Goal: Transaction & Acquisition: Purchase product/service

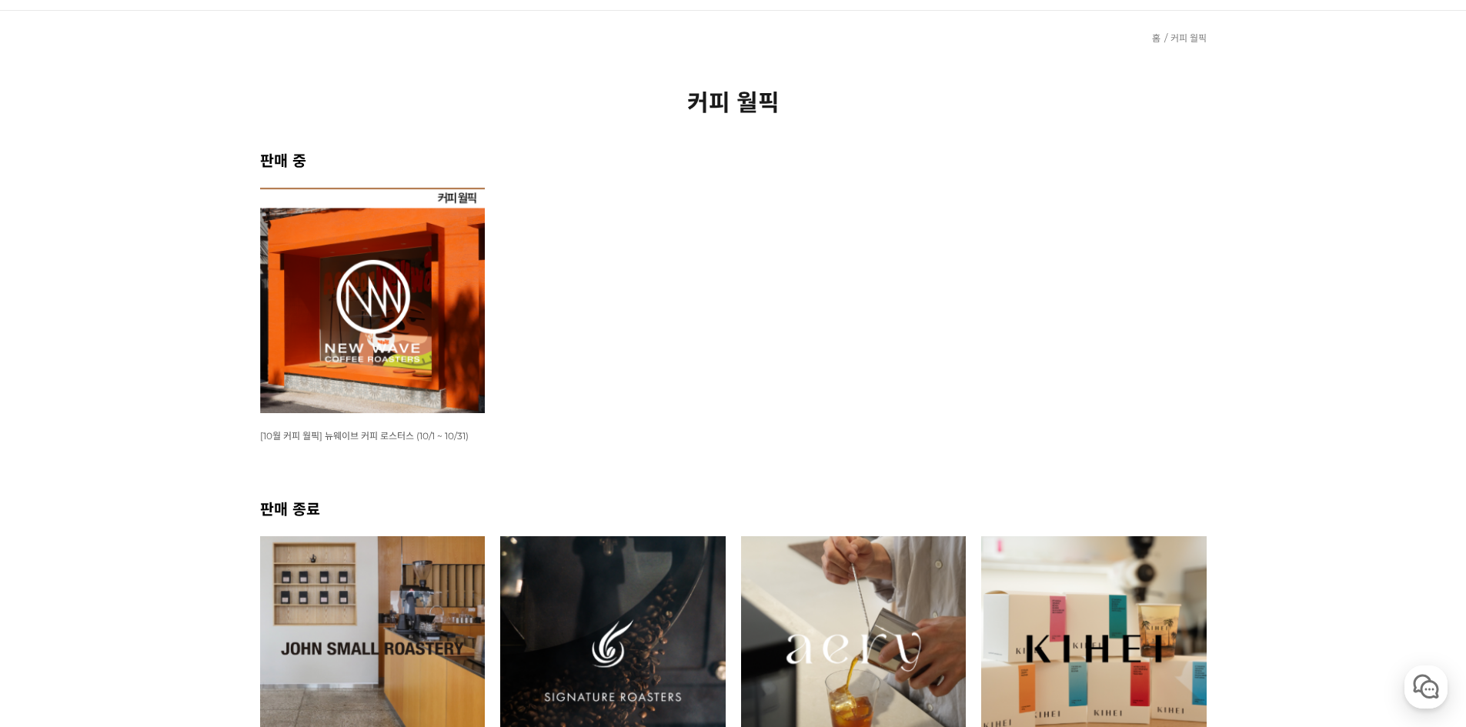
drag, startPoint x: 673, startPoint y: 379, endPoint x: 714, endPoint y: 475, distance: 103.5
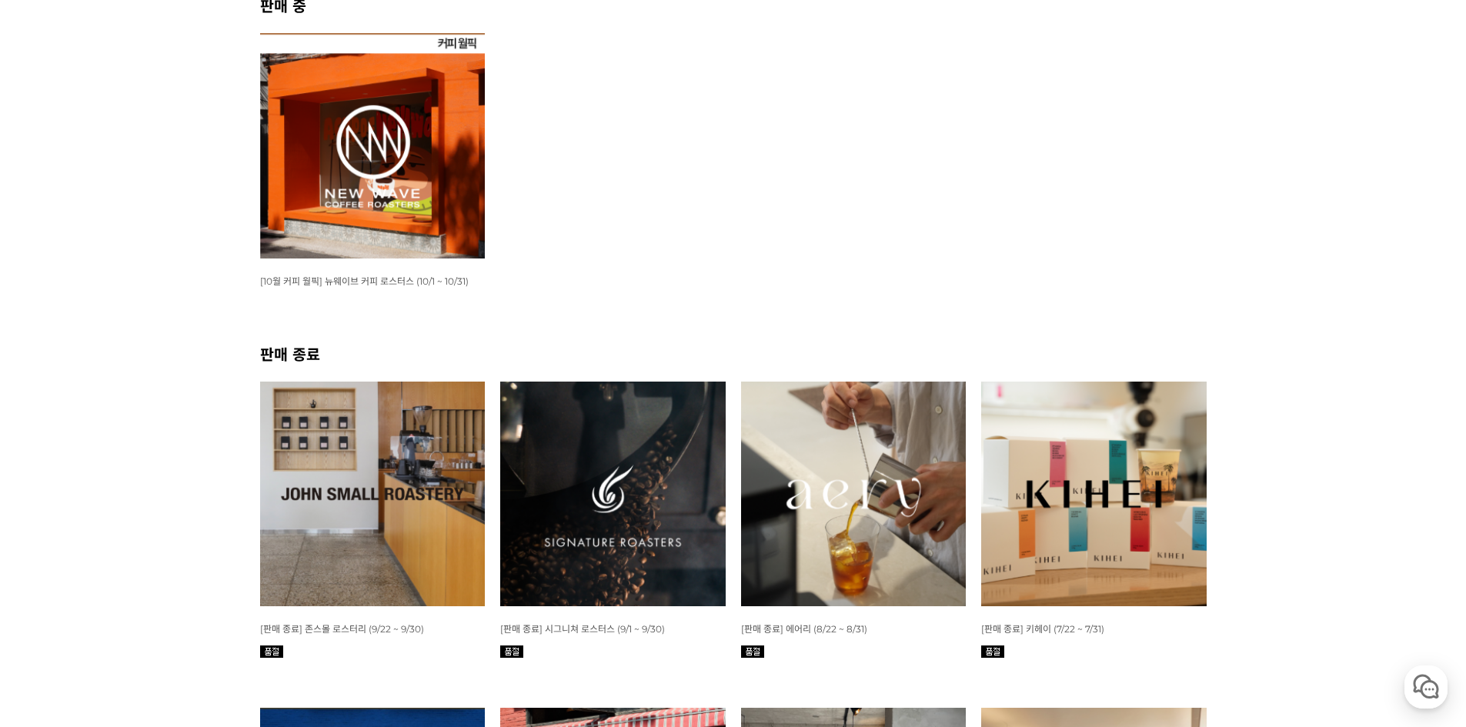
click at [428, 189] on img at bounding box center [373, 146] width 226 height 226
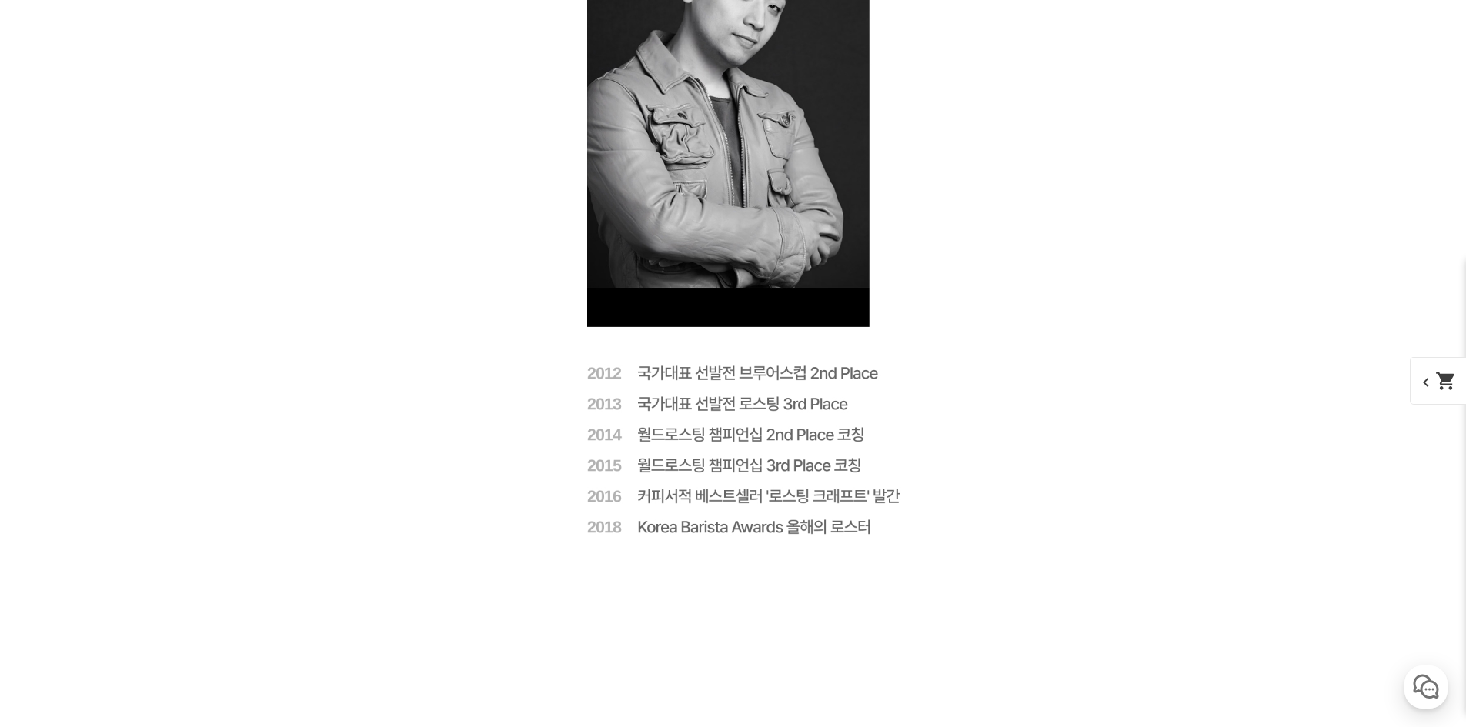
drag, startPoint x: 276, startPoint y: 433, endPoint x: 297, endPoint y: 490, distance: 61.6
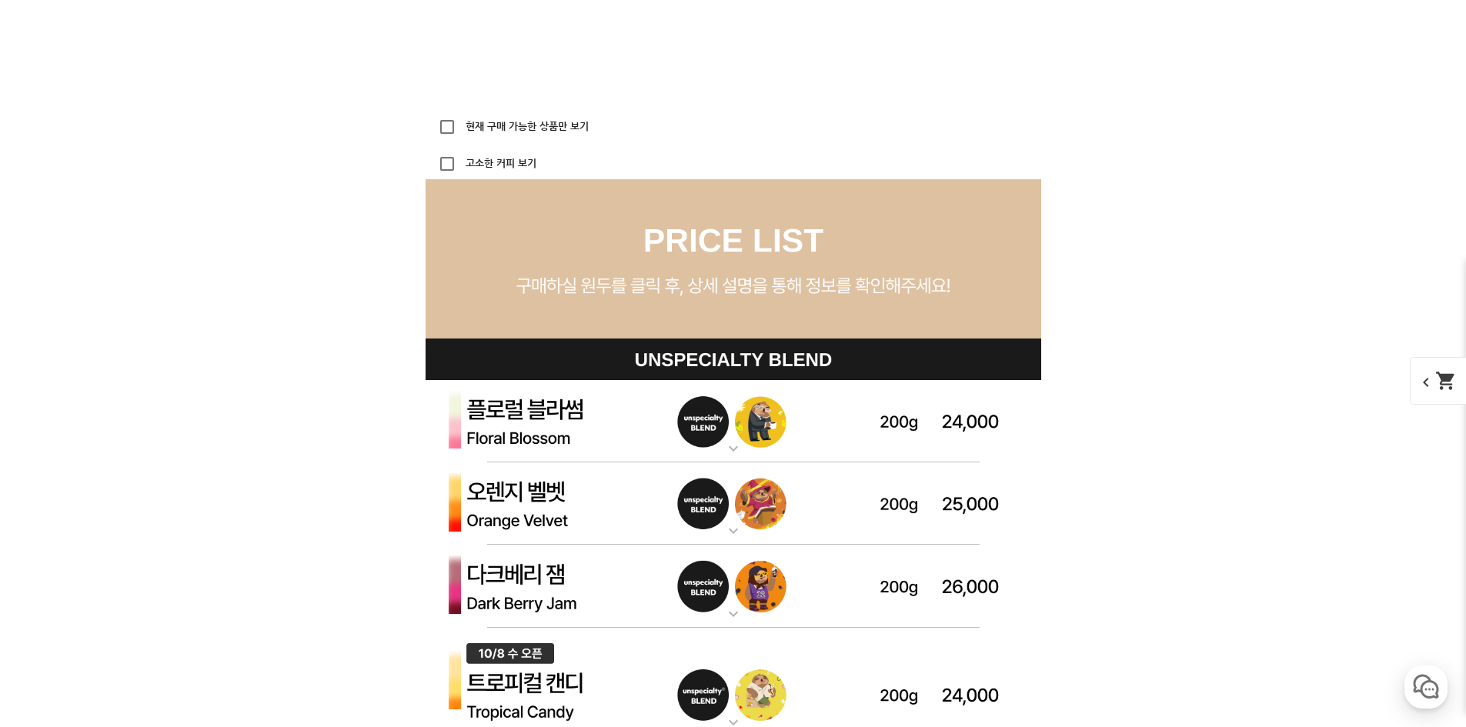
drag, startPoint x: 322, startPoint y: 423, endPoint x: 328, endPoint y: 449, distance: 26.9
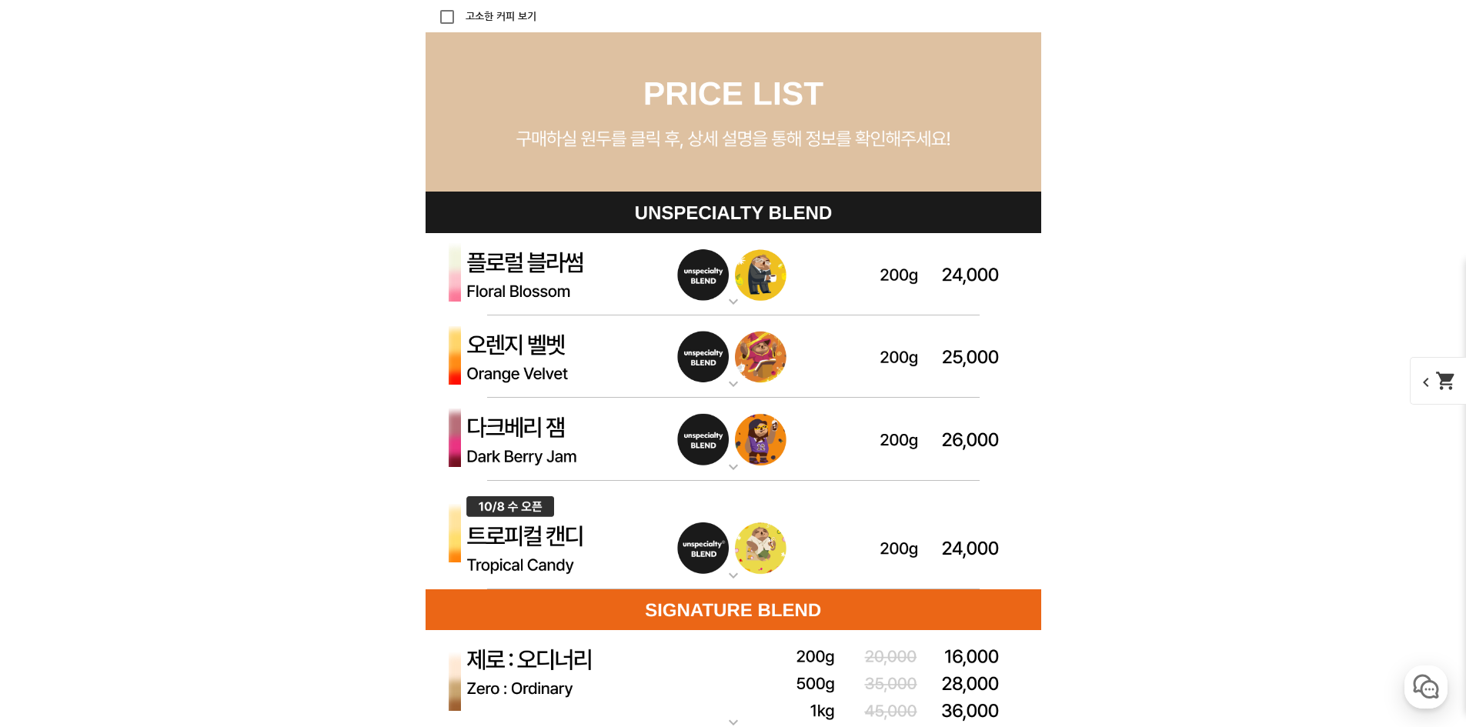
drag, startPoint x: 300, startPoint y: 351, endPoint x: 321, endPoint y: 401, distance: 54.2
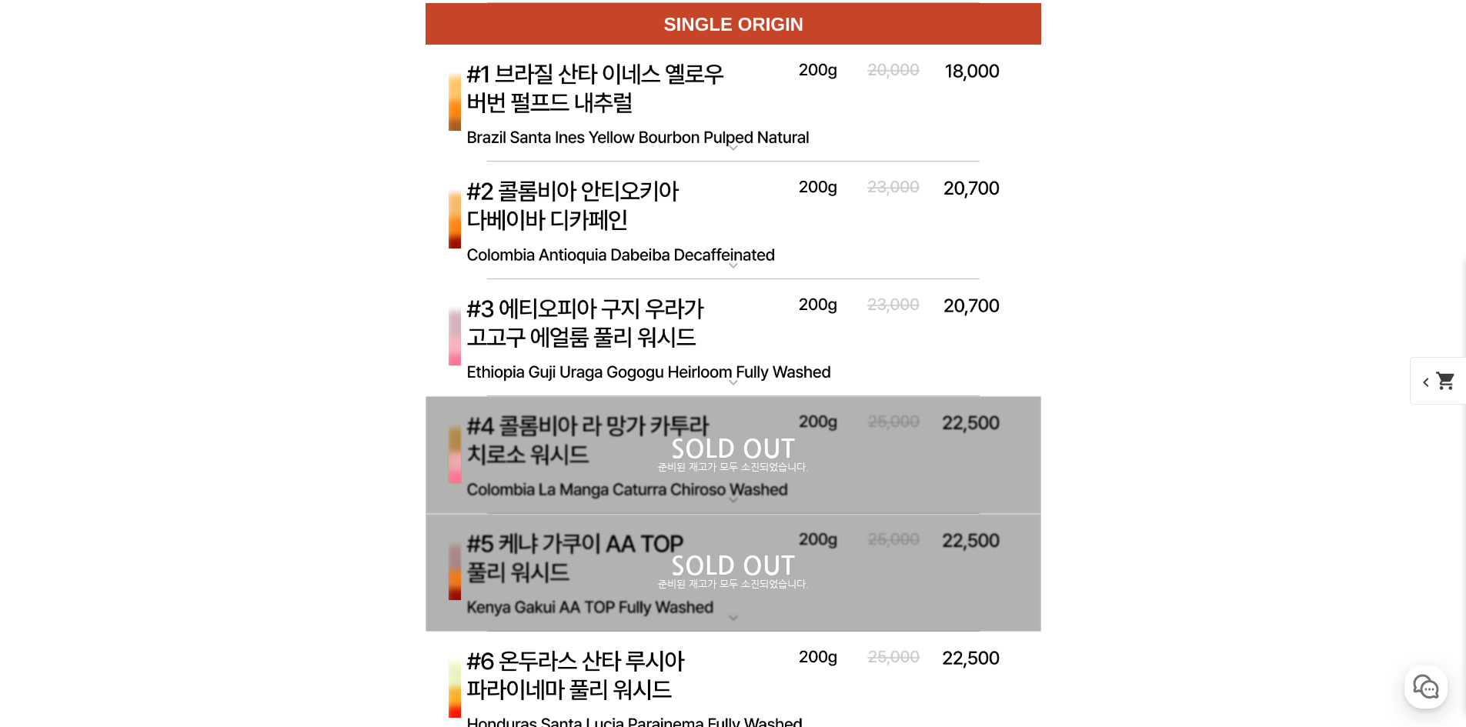
drag, startPoint x: 385, startPoint y: 550, endPoint x: 359, endPoint y: 487, distance: 67.6
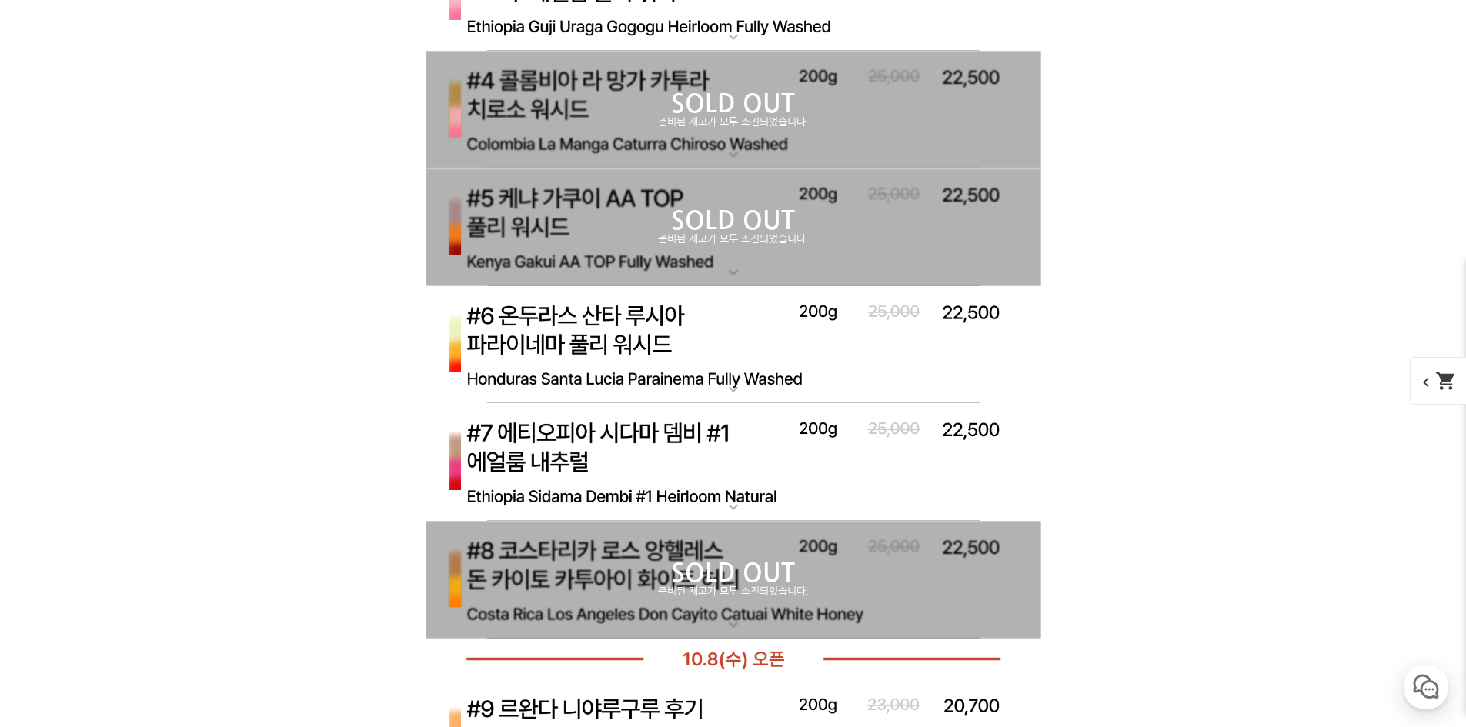
drag, startPoint x: 346, startPoint y: 482, endPoint x: 366, endPoint y: 524, distance: 46.8
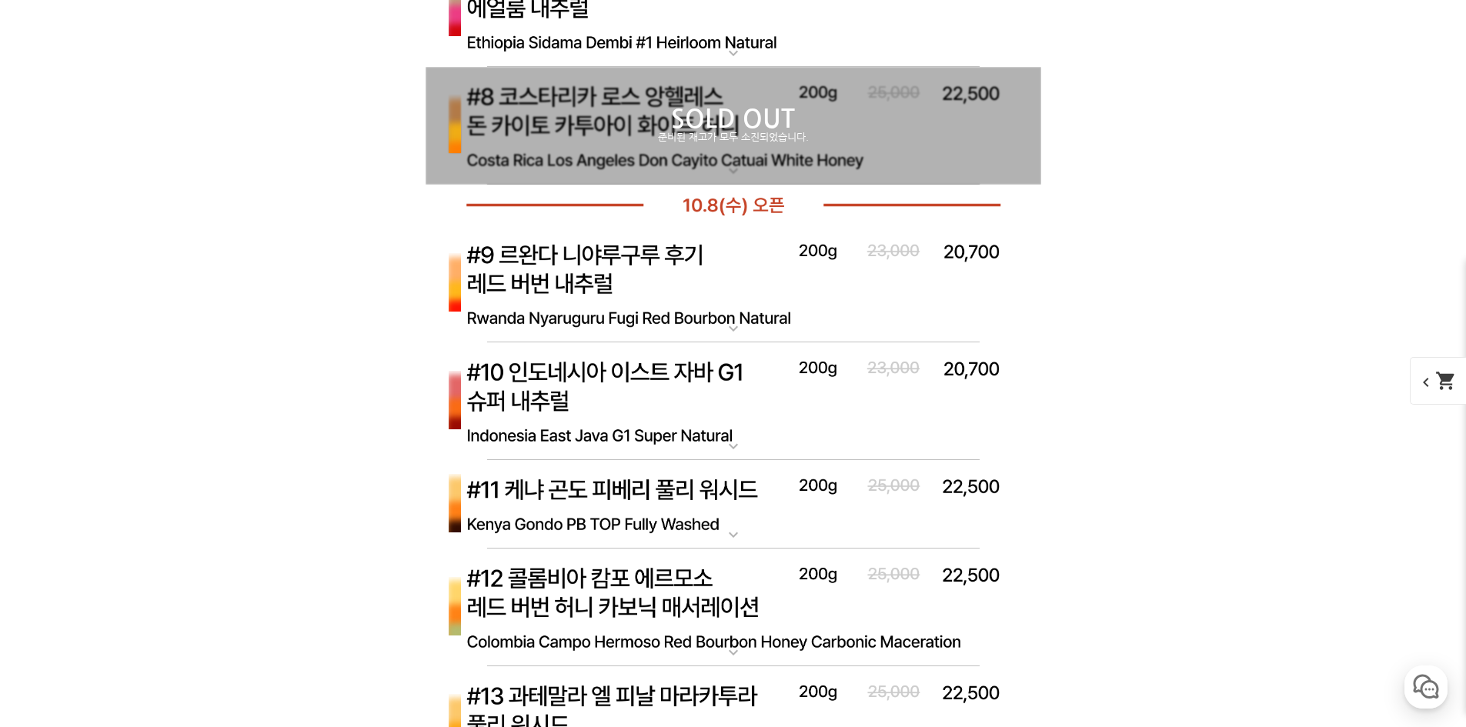
drag, startPoint x: 334, startPoint y: 419, endPoint x: 429, endPoint y: 620, distance: 222.8
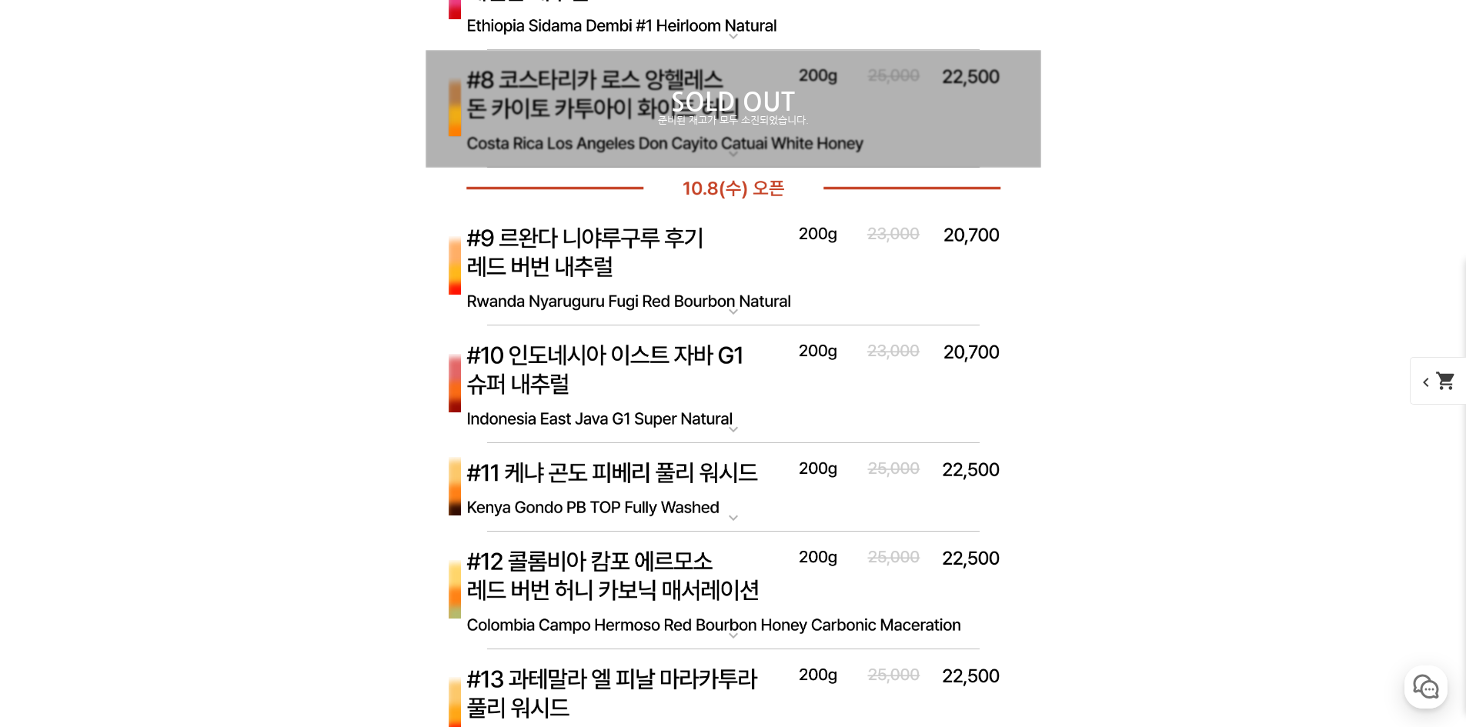
drag, startPoint x: 366, startPoint y: 480, endPoint x: 376, endPoint y: 361, distance: 119.0
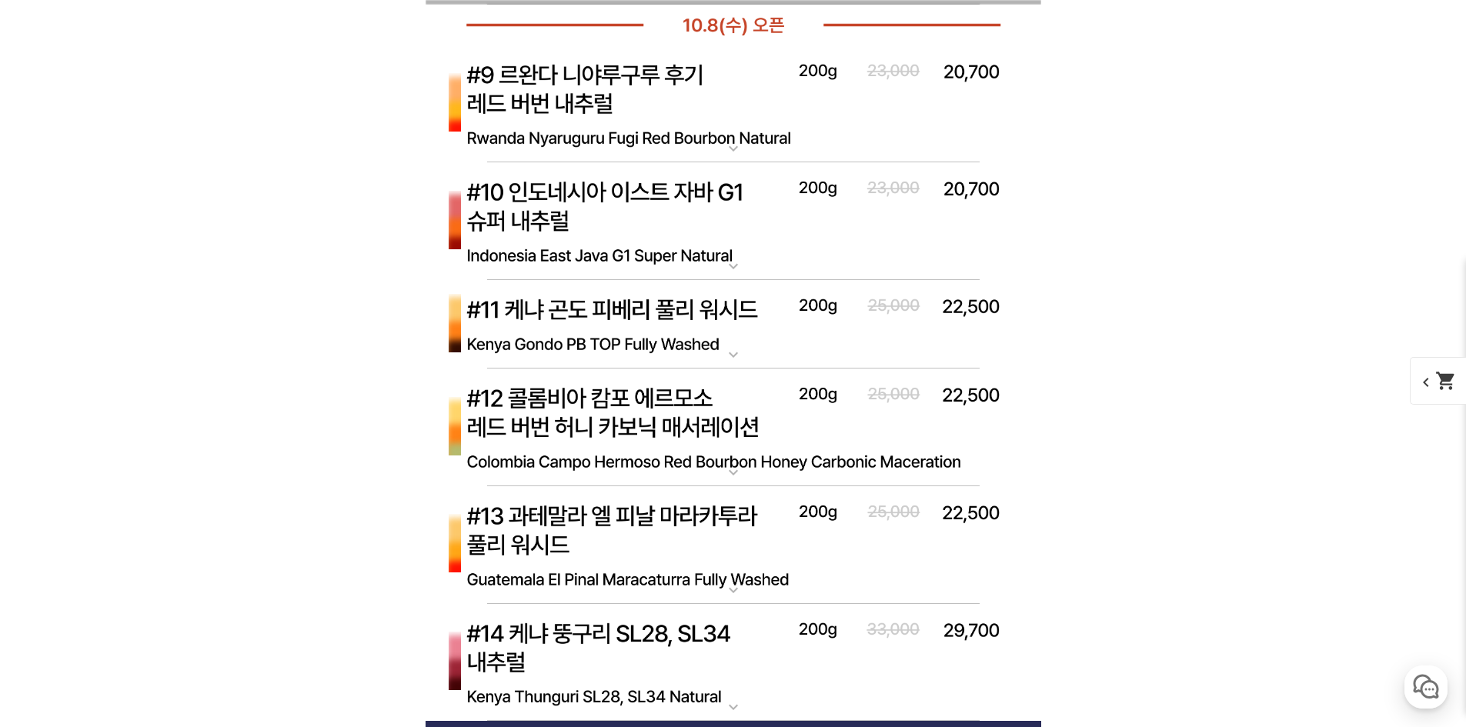
drag, startPoint x: 389, startPoint y: 517, endPoint x: 382, endPoint y: 516, distance: 7.8
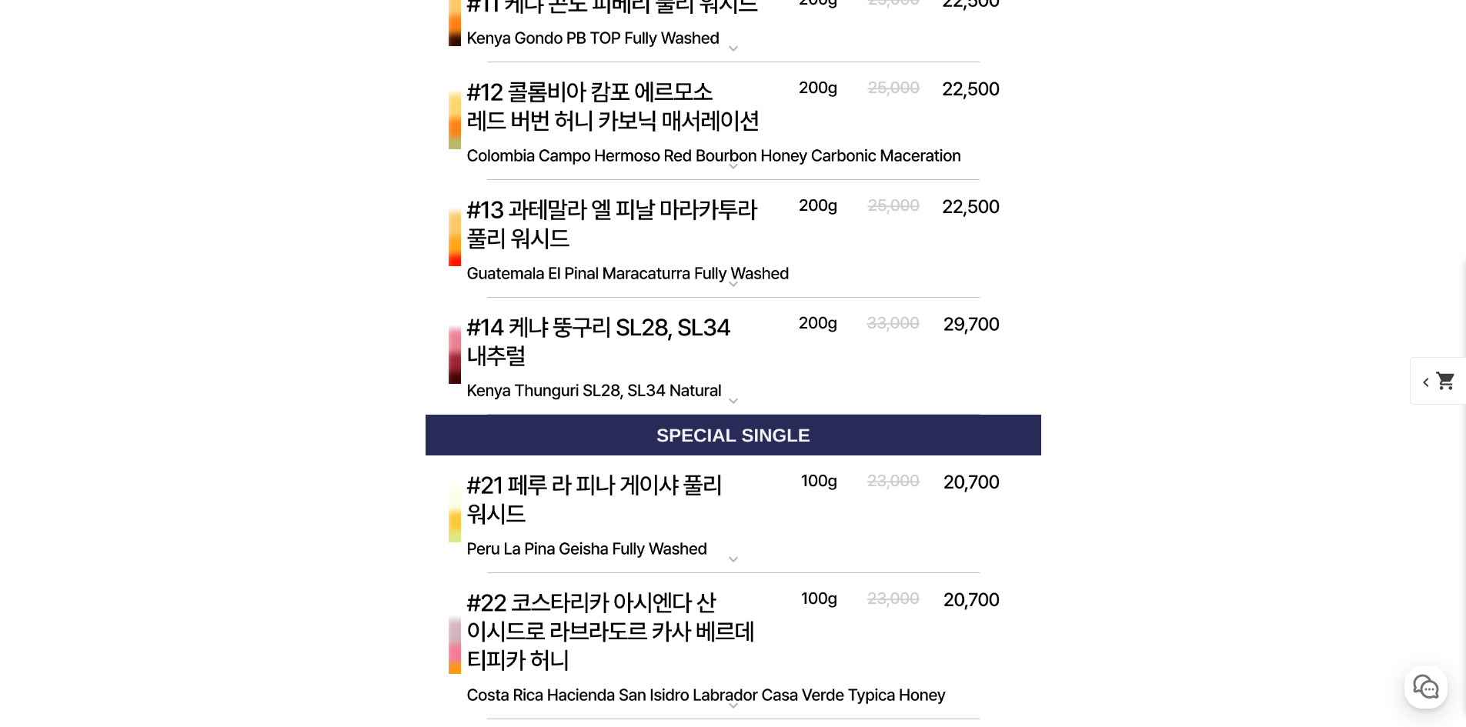
scroll to position [6740, 0]
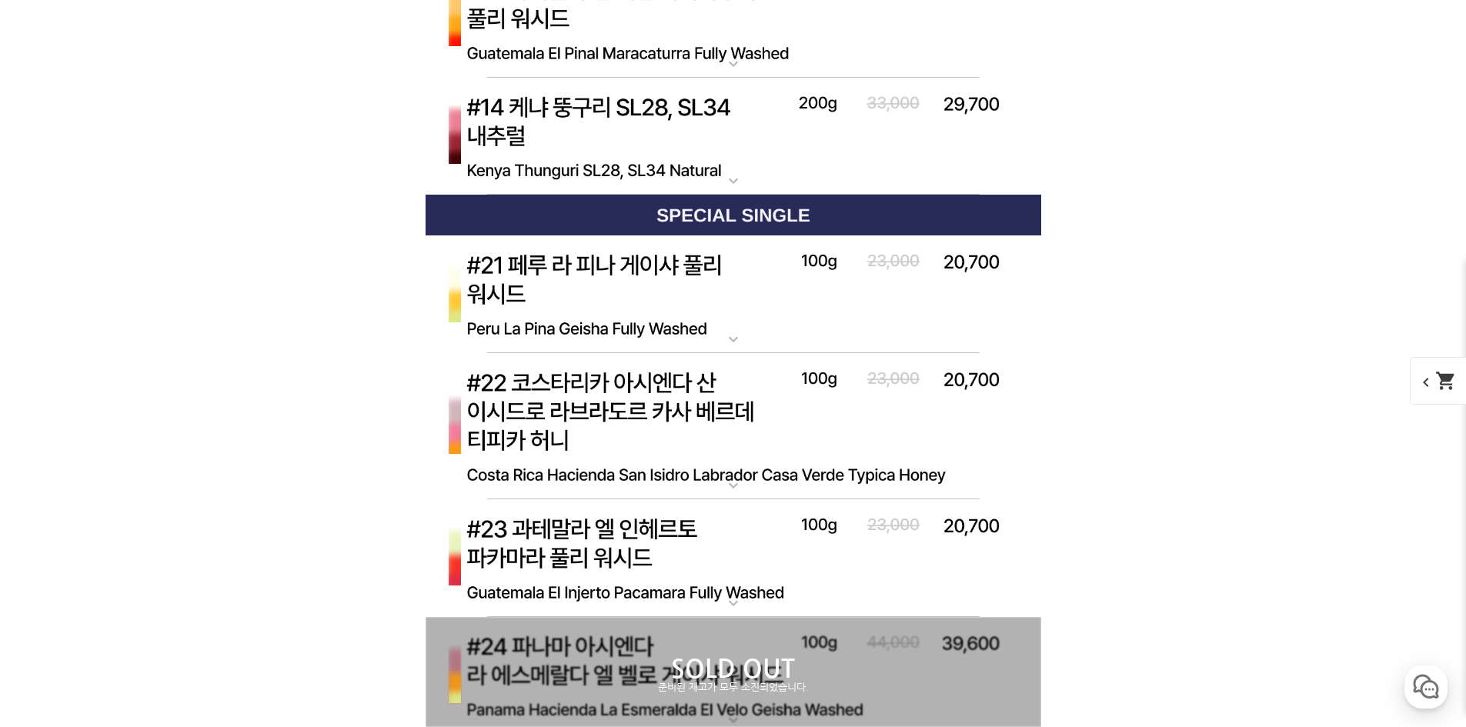
click at [640, 320] on img at bounding box center [734, 295] width 616 height 119
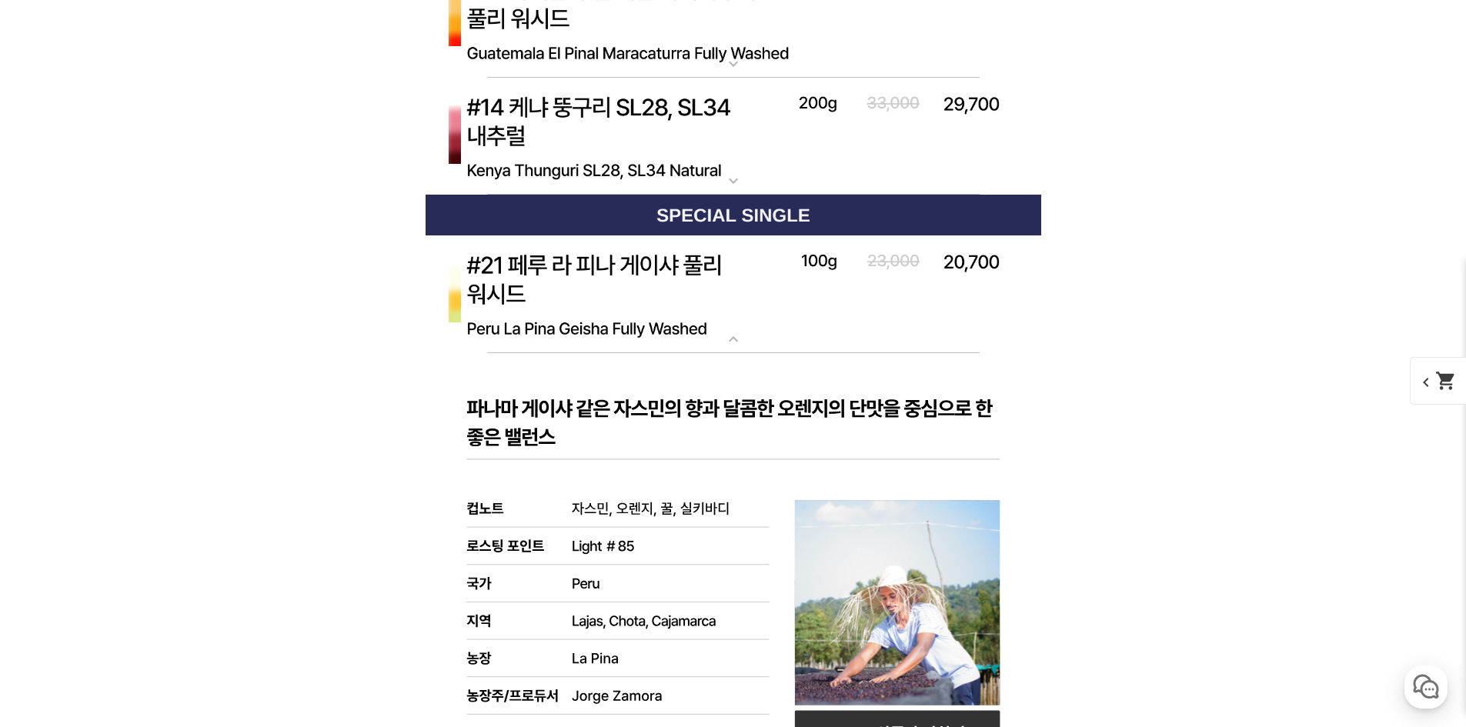
click at [615, 314] on img at bounding box center [734, 295] width 616 height 119
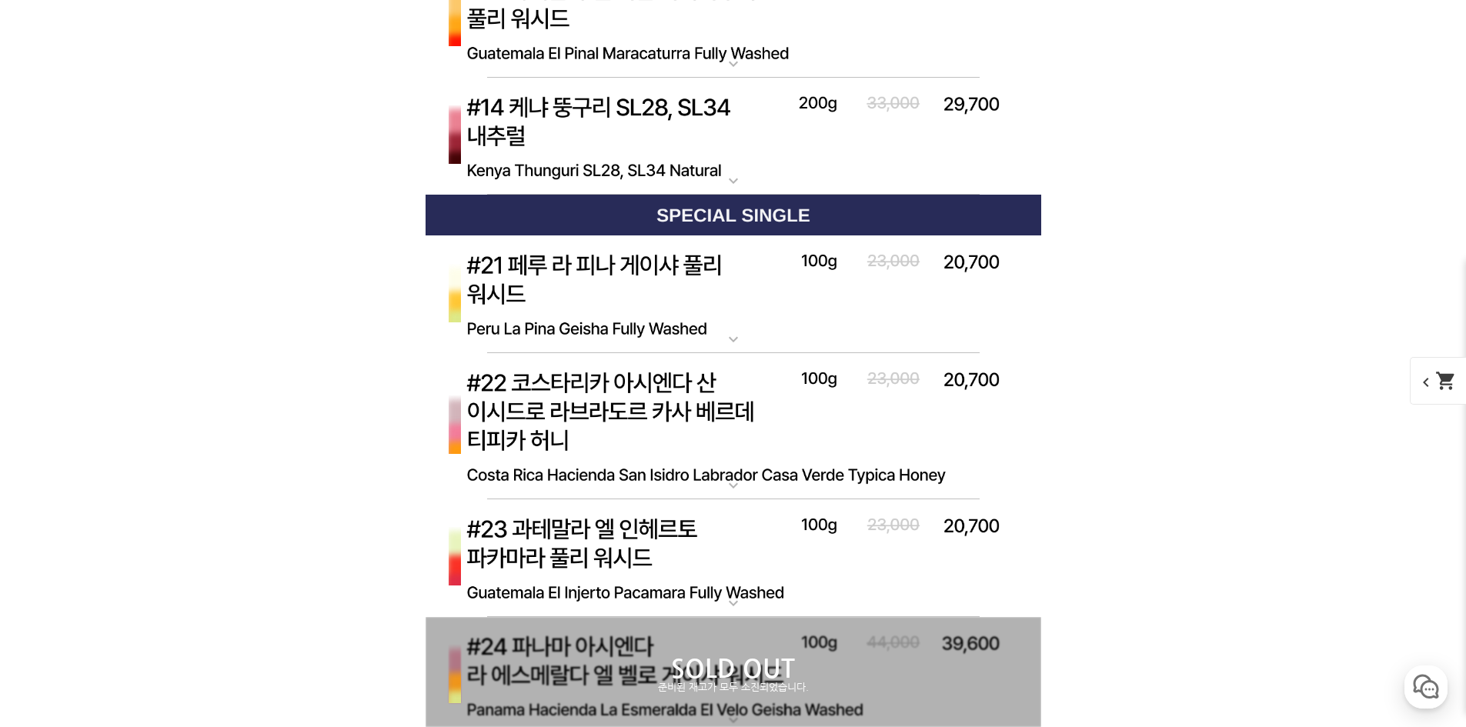
click at [615, 314] on img at bounding box center [734, 295] width 616 height 119
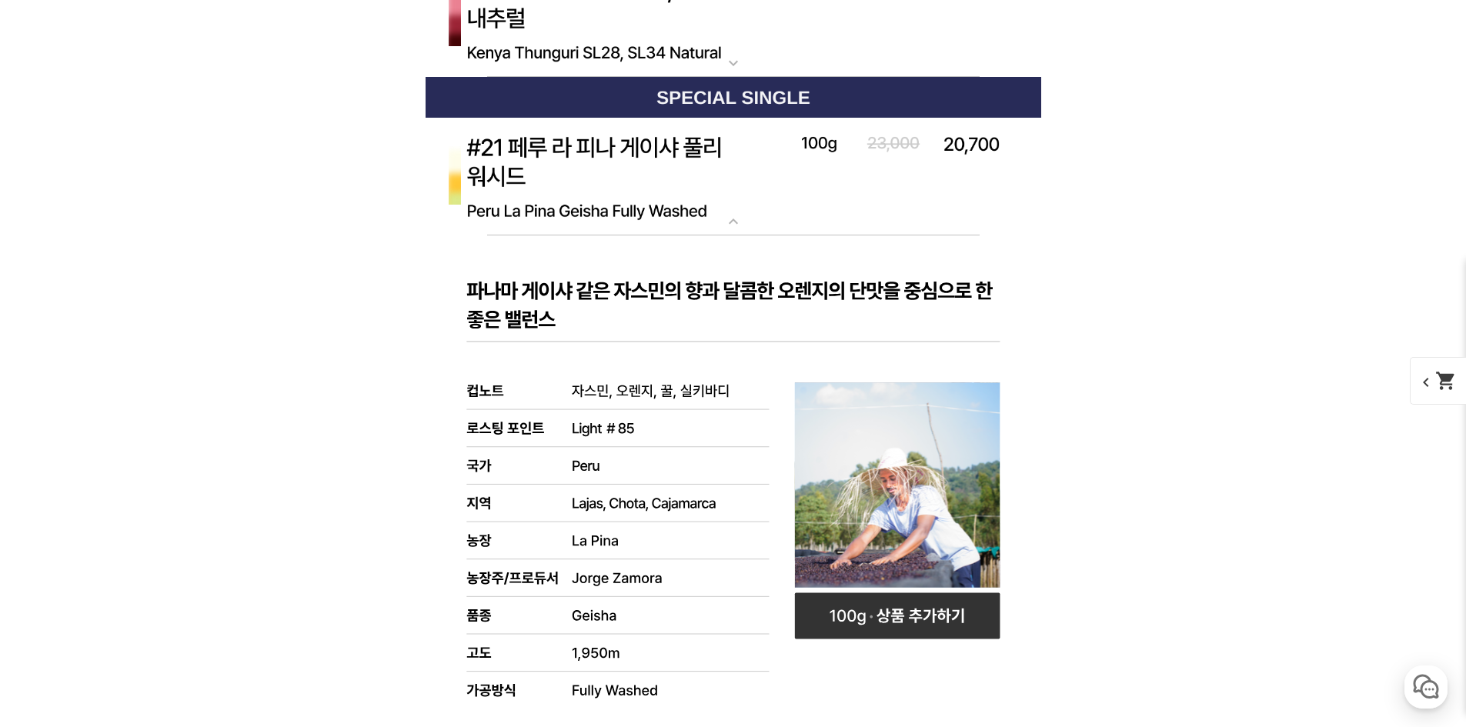
scroll to position [6971, 0]
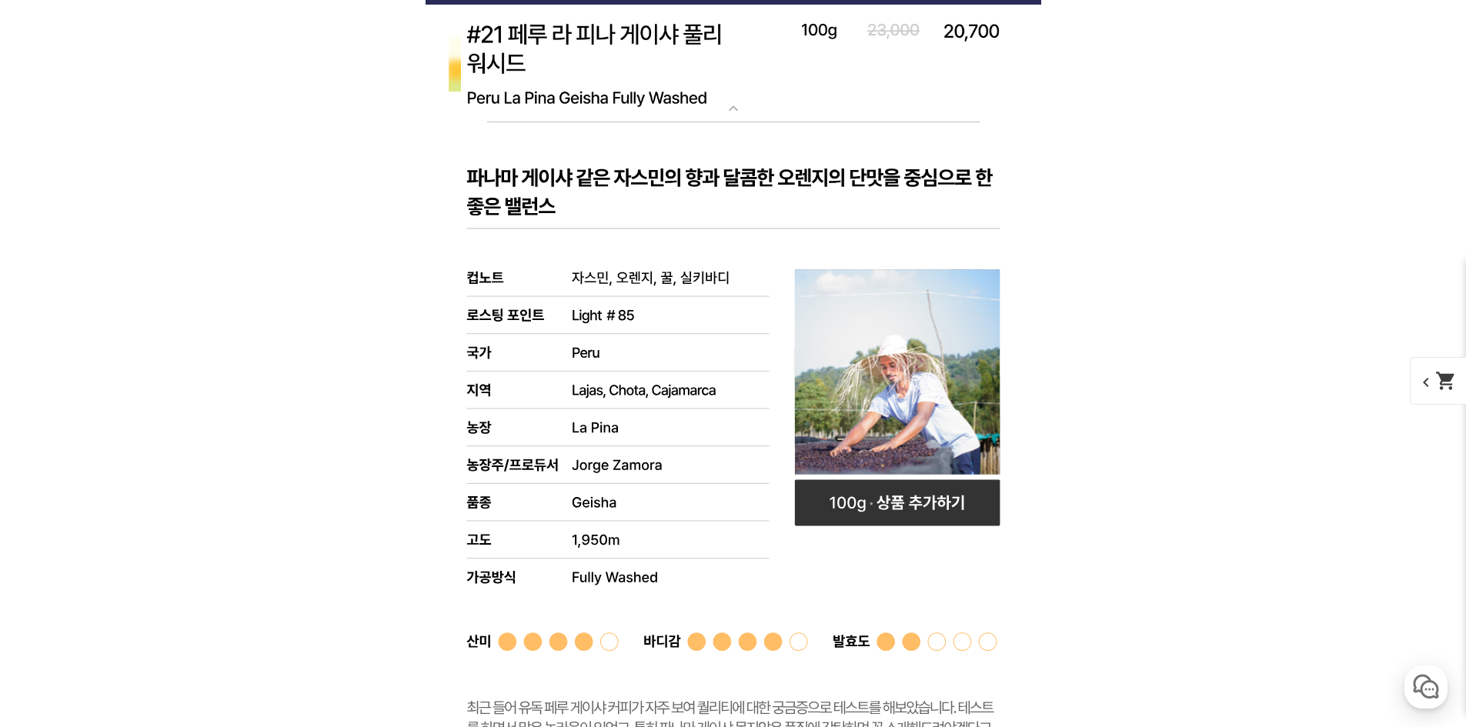
click at [710, 87] on img at bounding box center [734, 64] width 616 height 119
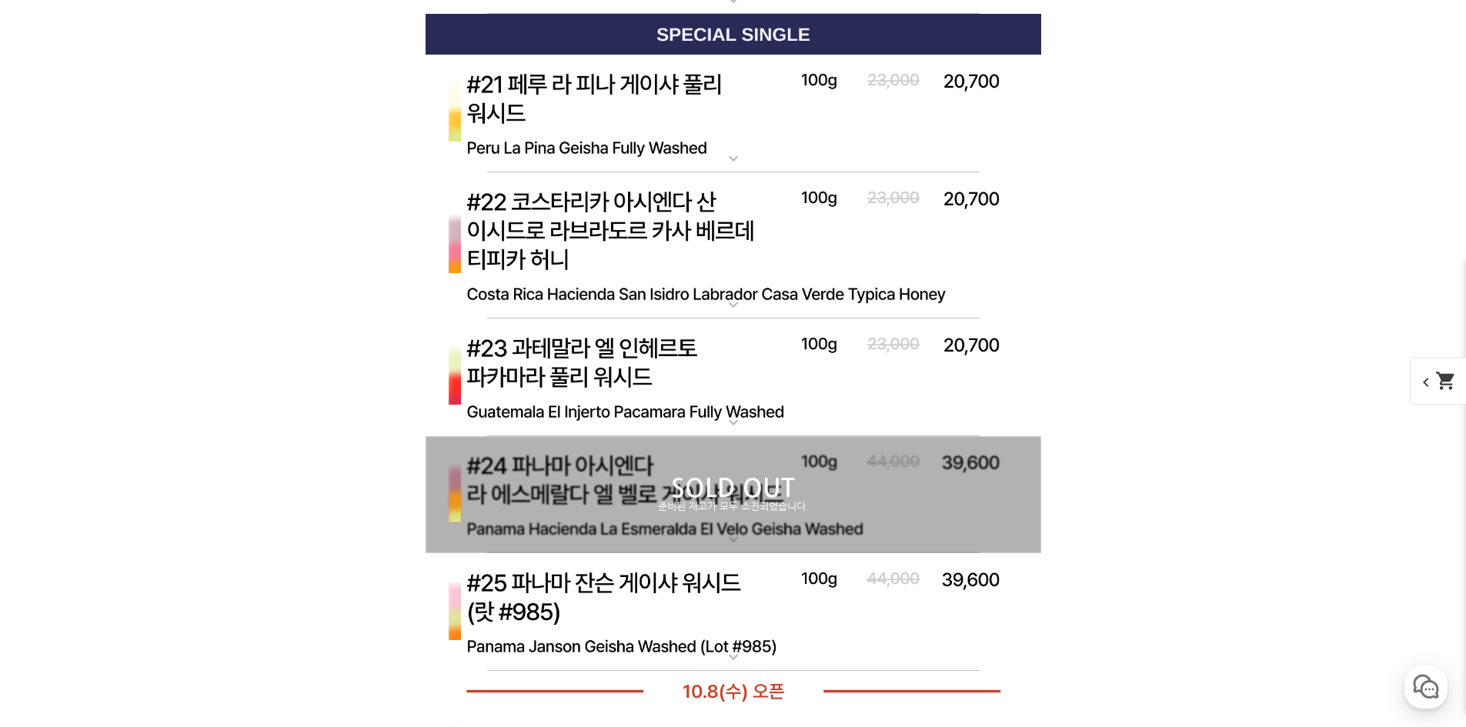
scroll to position [6894, 0]
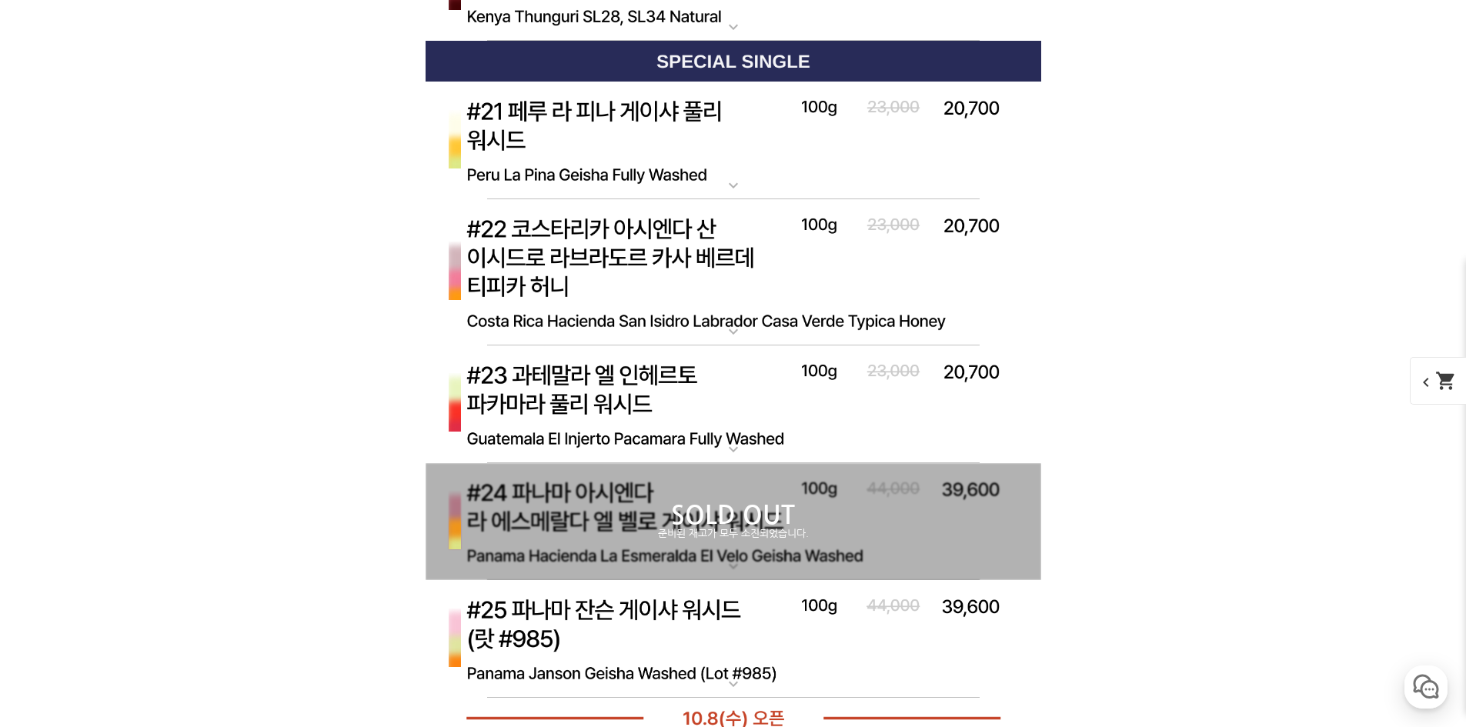
click at [680, 286] on img at bounding box center [734, 272] width 616 height 147
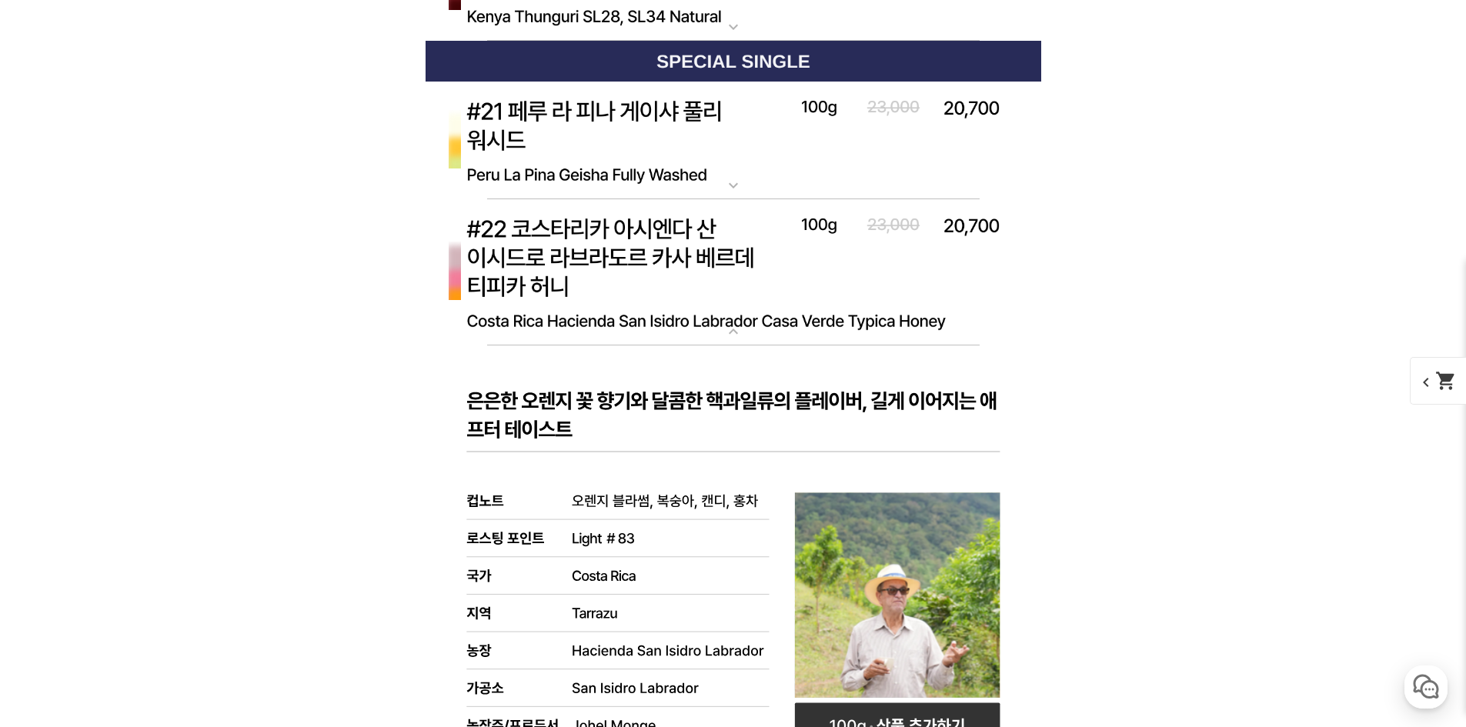
click at [680, 286] on img at bounding box center [734, 272] width 616 height 147
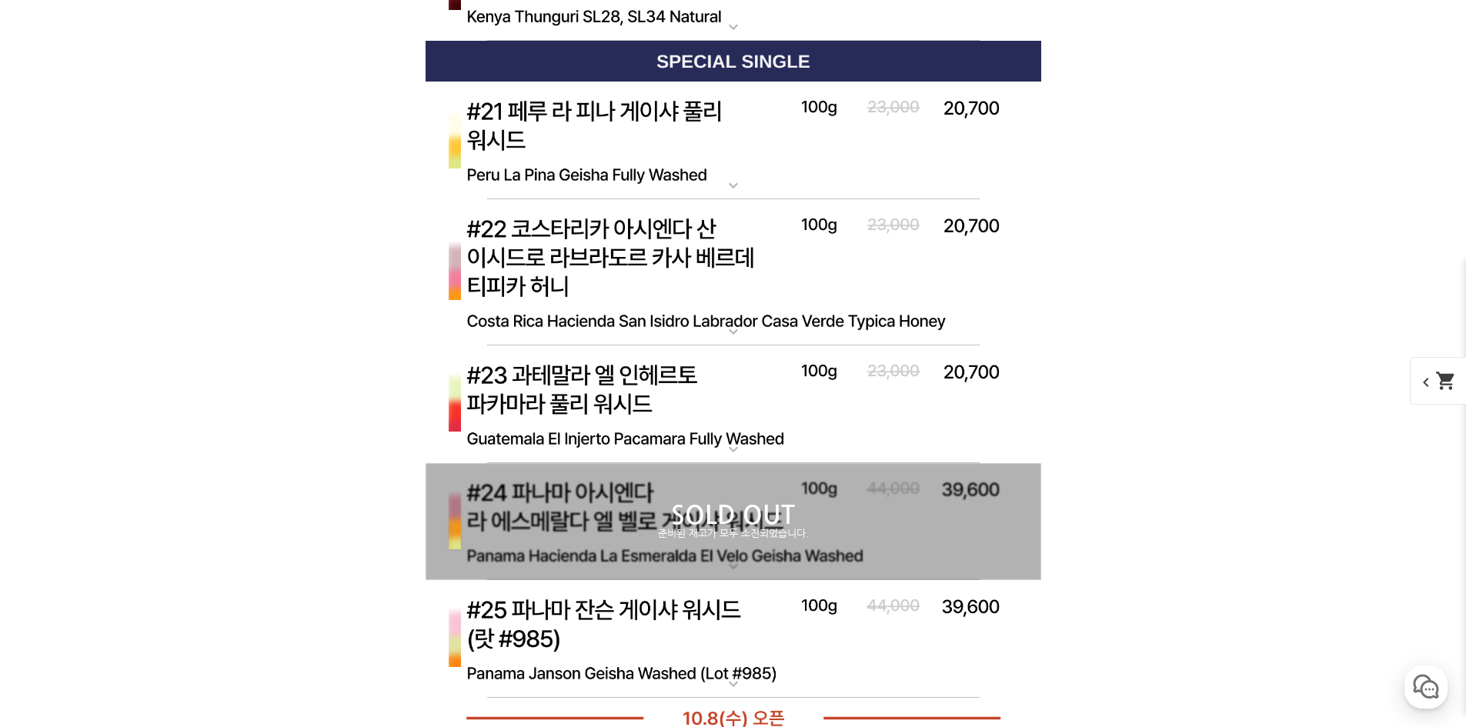
click at [680, 286] on img at bounding box center [734, 272] width 616 height 147
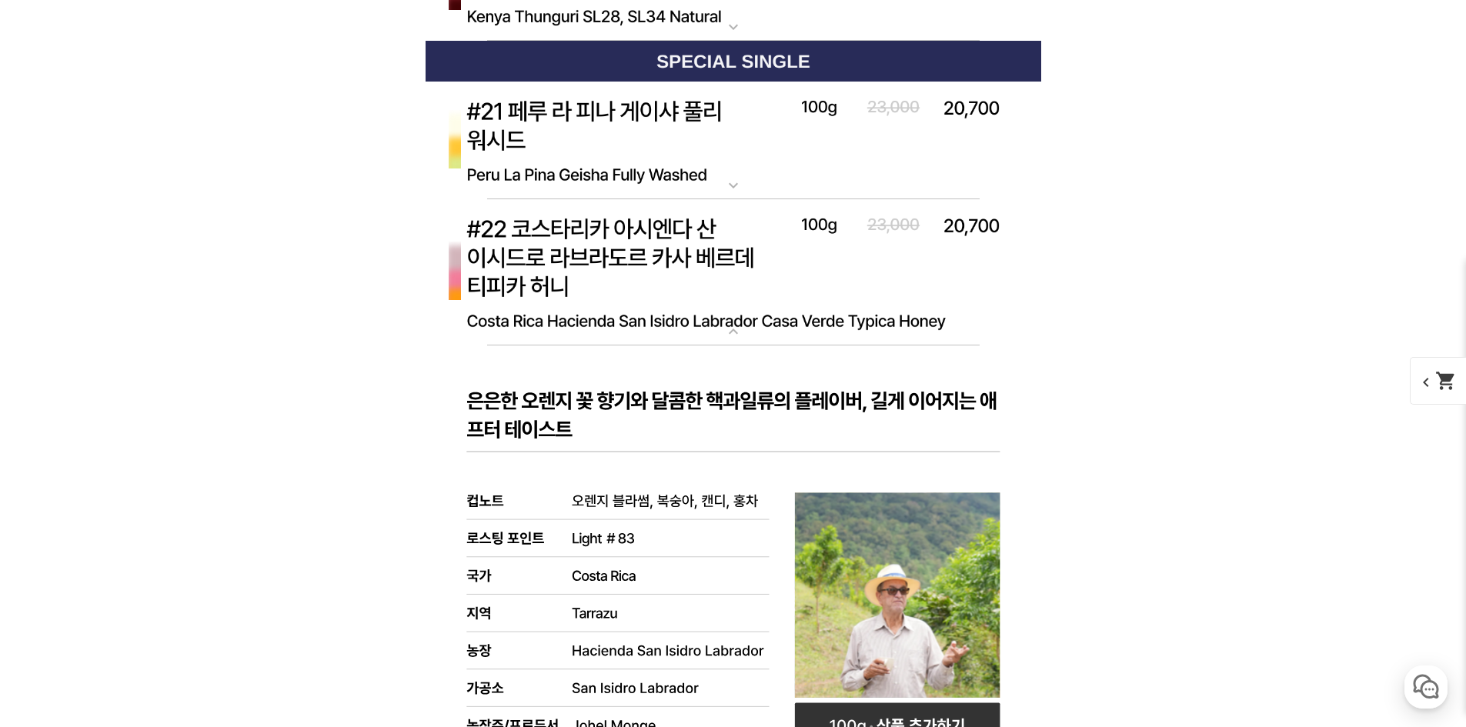
click at [680, 286] on img at bounding box center [734, 272] width 616 height 147
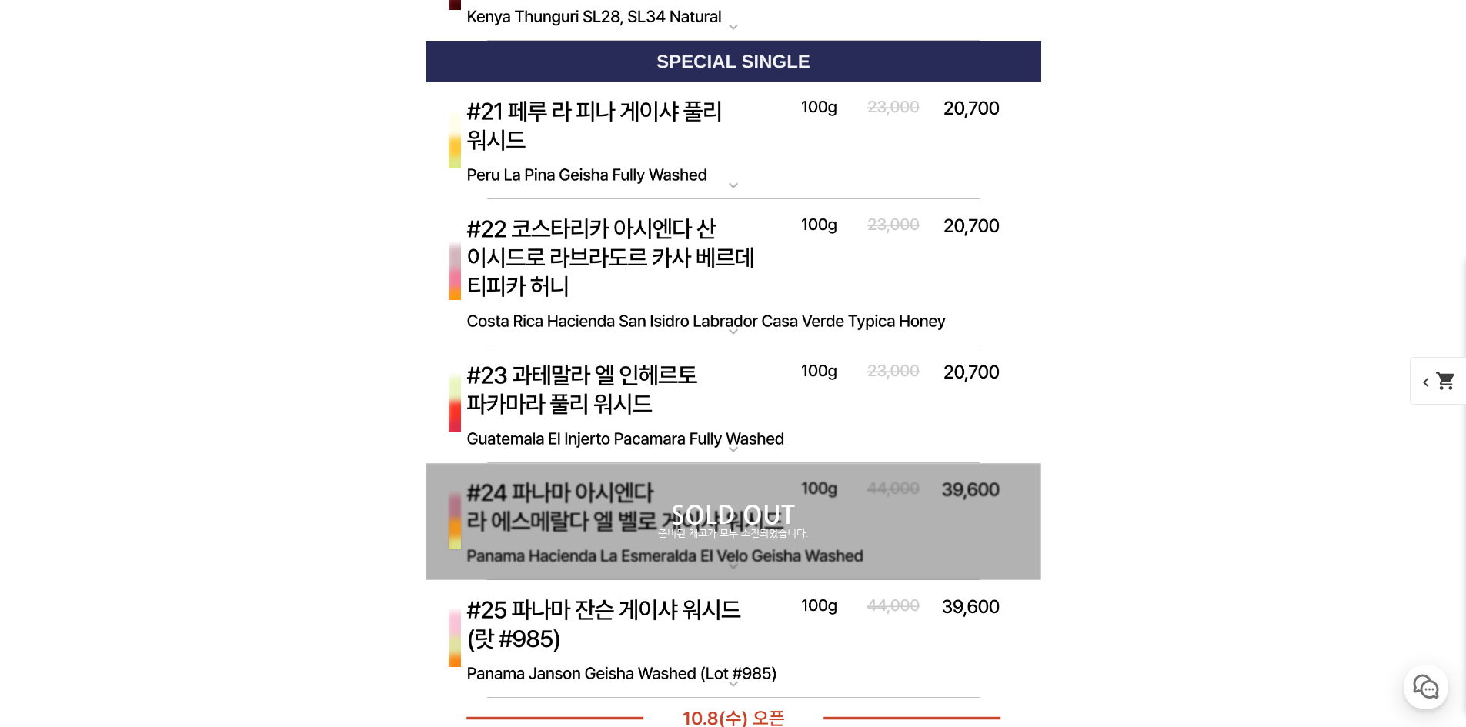
click at [664, 378] on img at bounding box center [734, 405] width 616 height 119
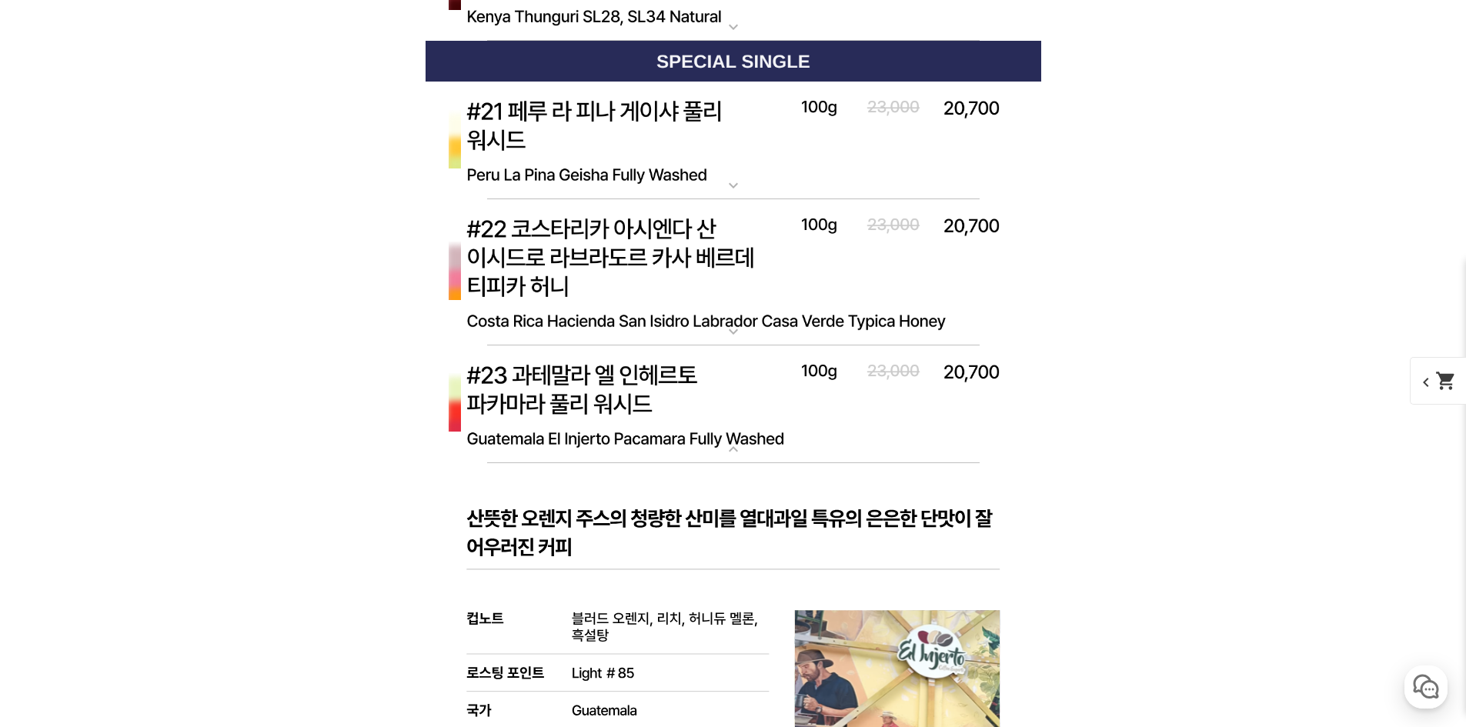
click at [565, 400] on img at bounding box center [734, 405] width 616 height 119
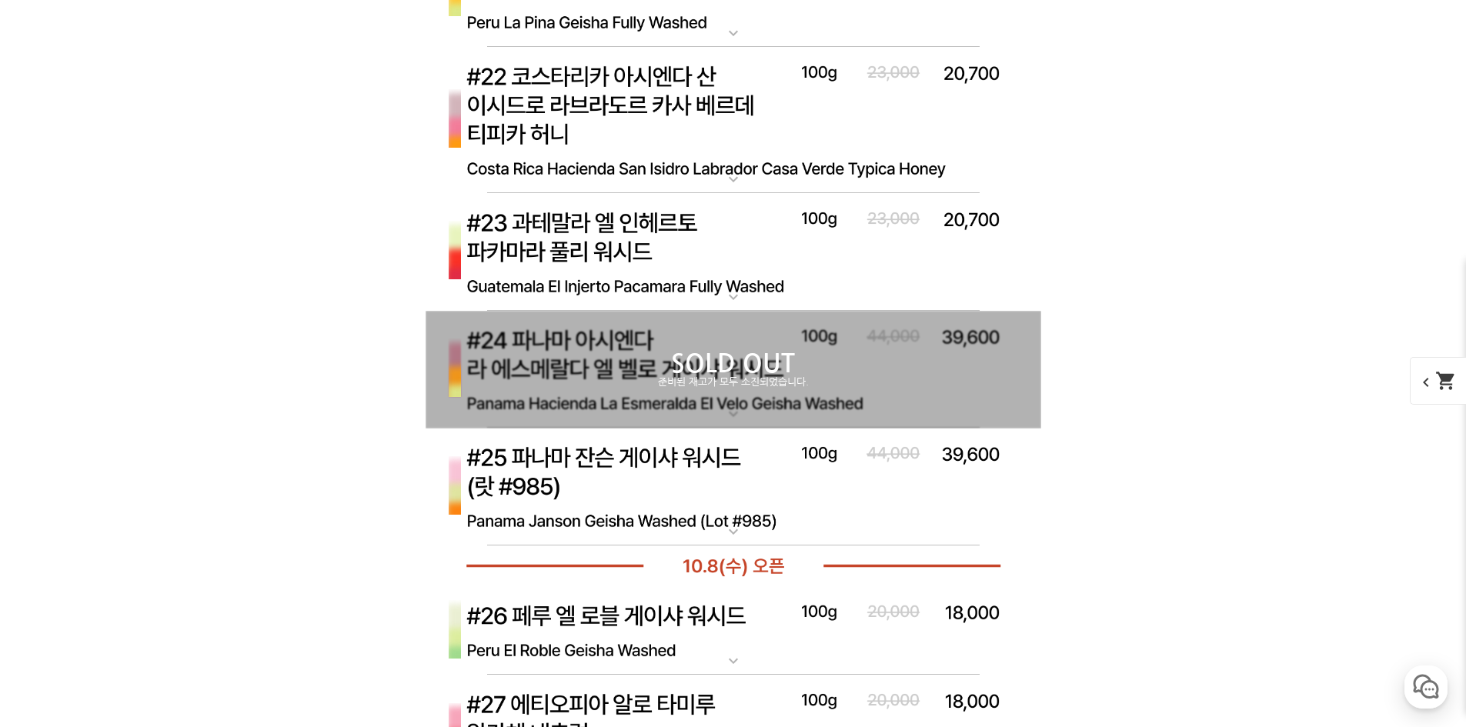
scroll to position [7048, 0]
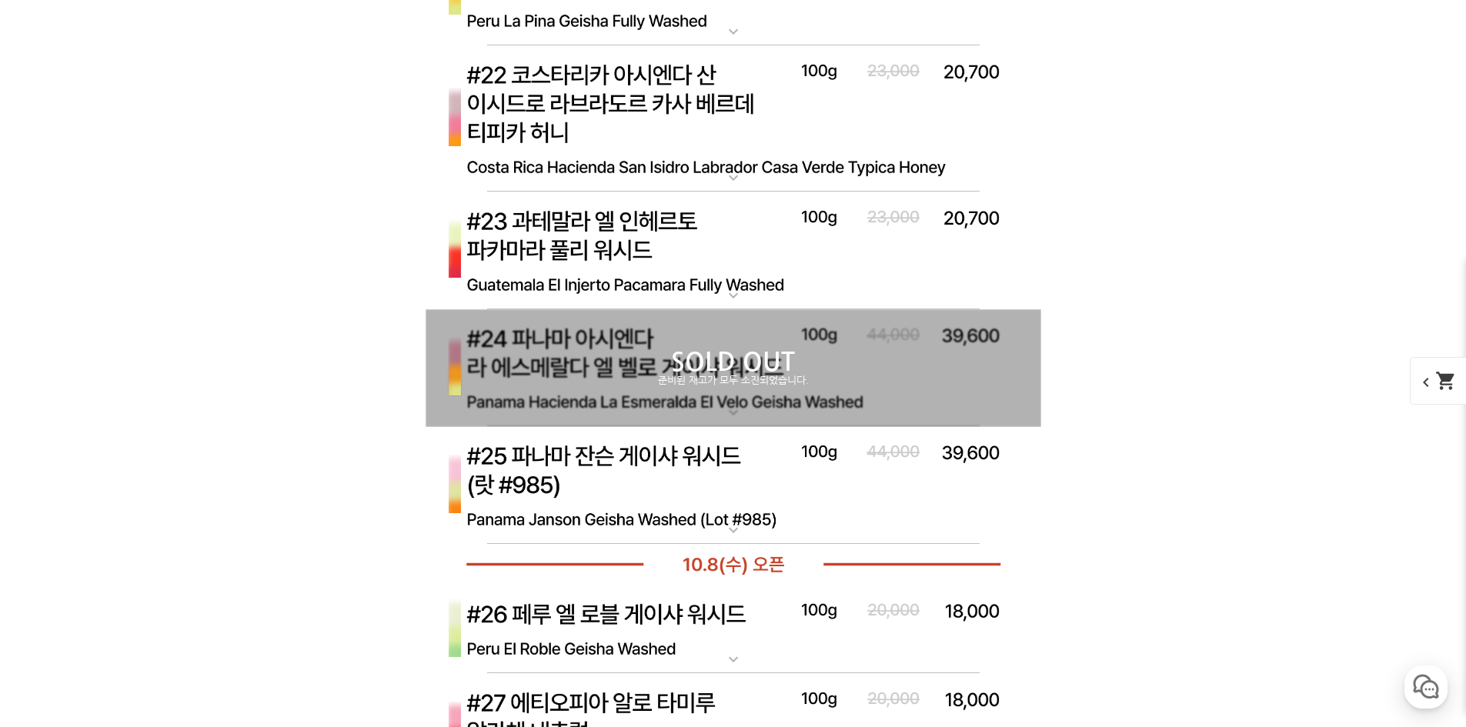
click at [771, 486] on img at bounding box center [734, 485] width 616 height 119
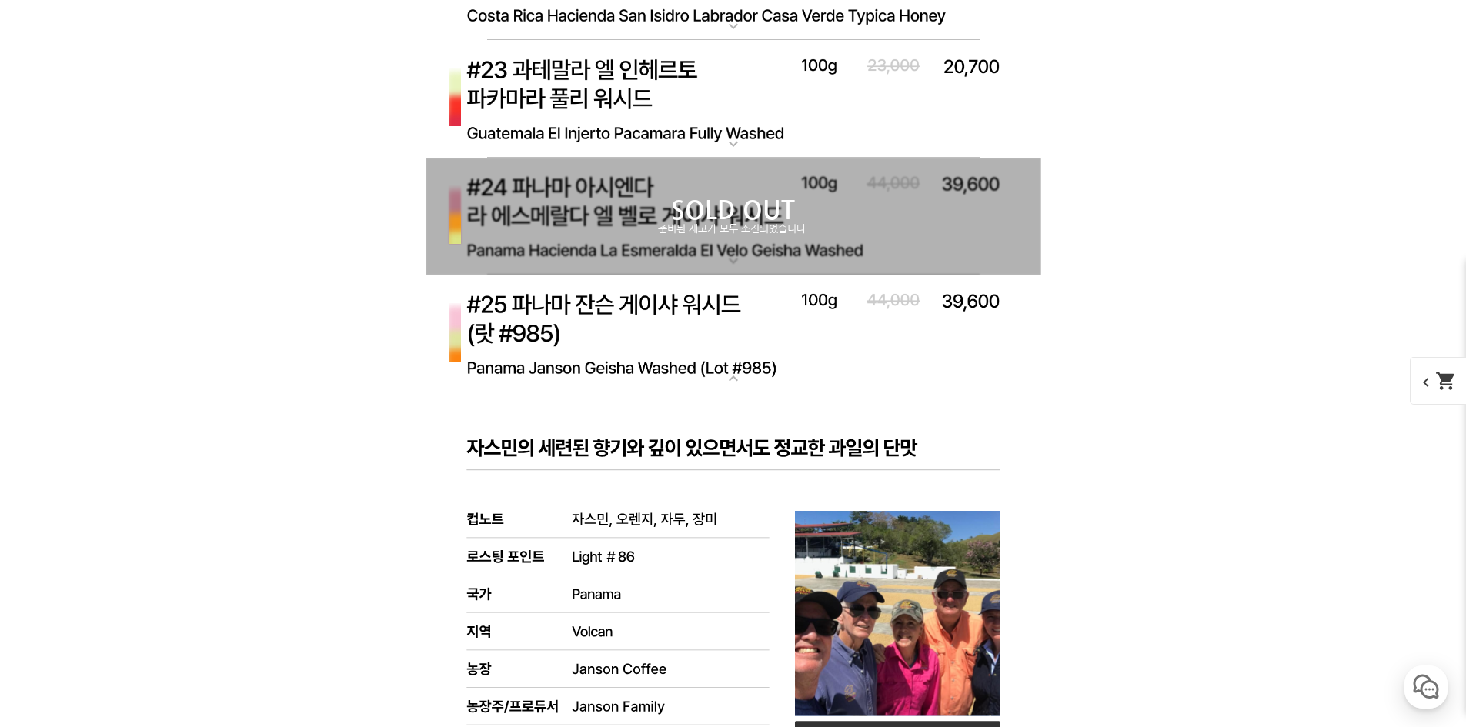
scroll to position [7202, 0]
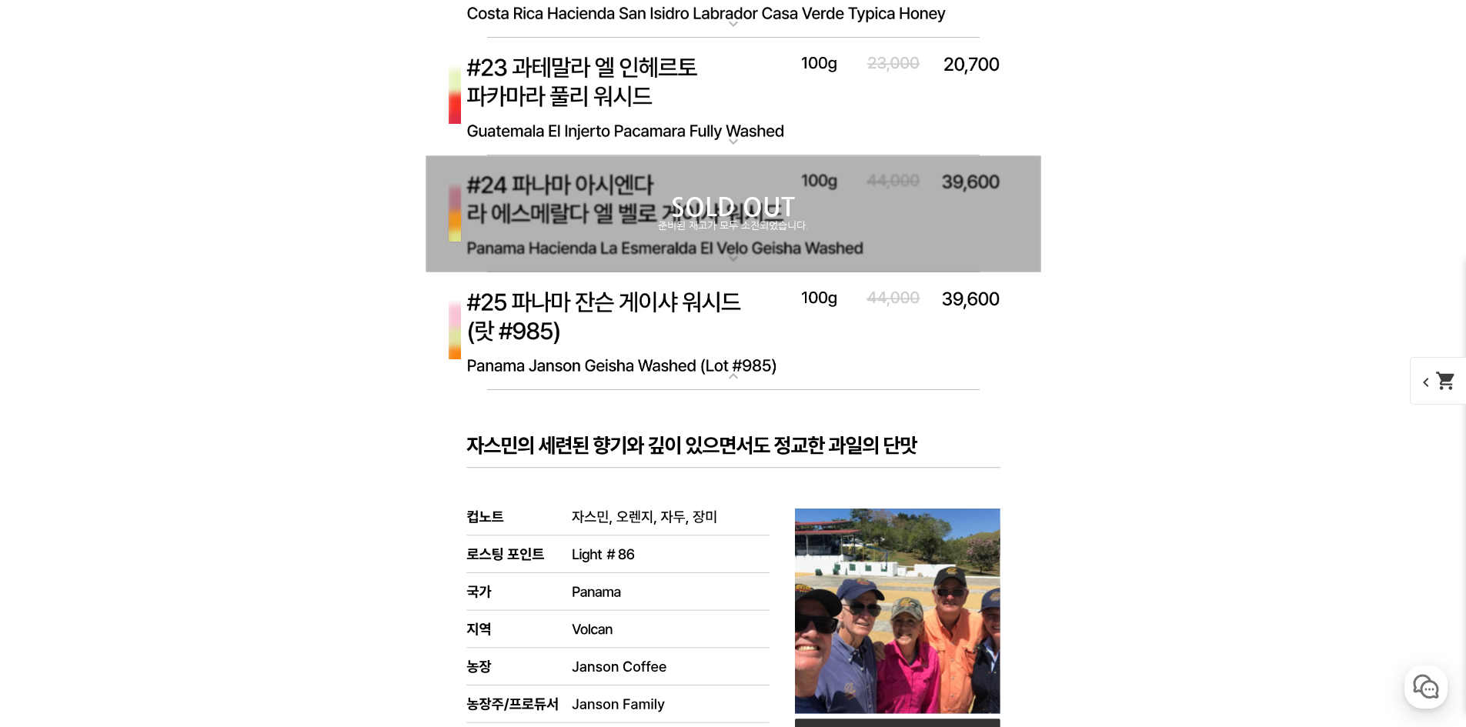
click at [748, 355] on img at bounding box center [734, 331] width 616 height 119
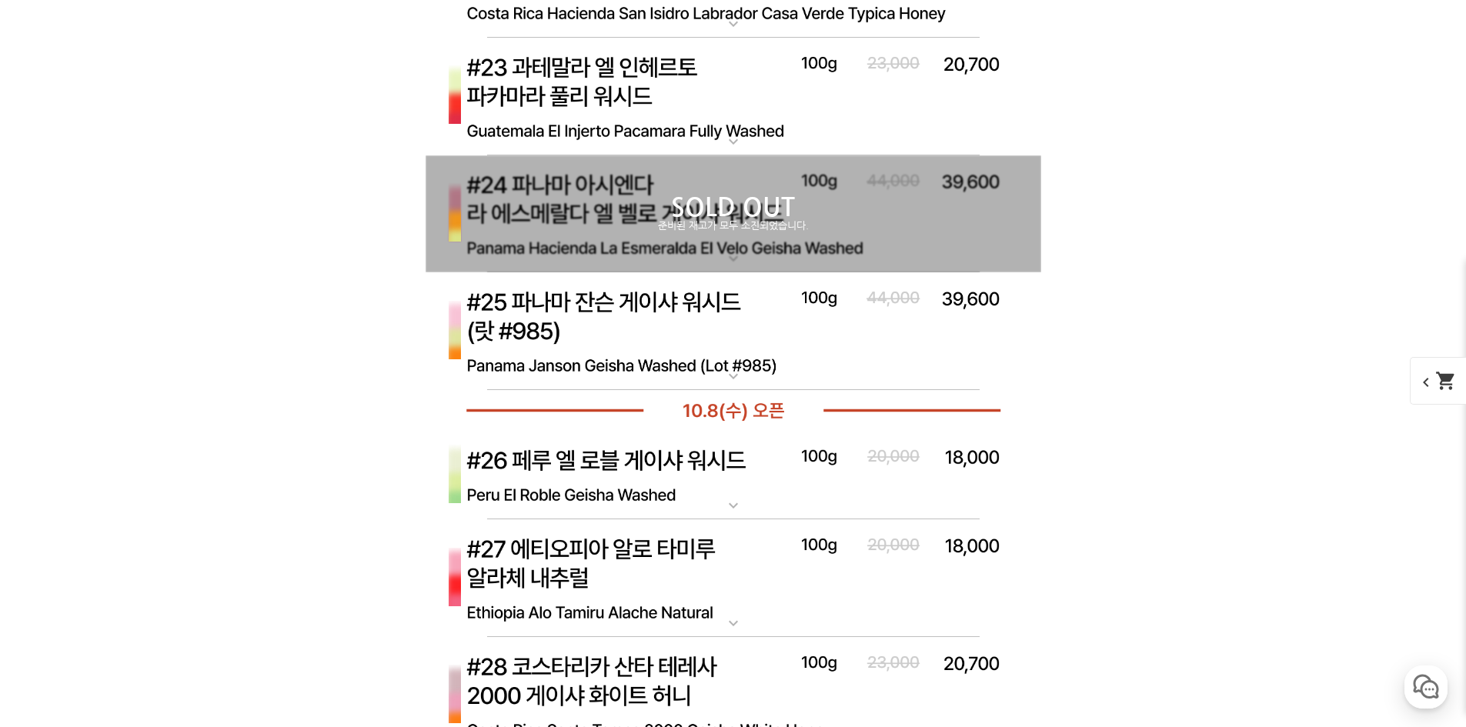
click at [717, 243] on div "SOLD OUT 준비된 재고가 모두 소진되었습니다." at bounding box center [734, 214] width 616 height 118
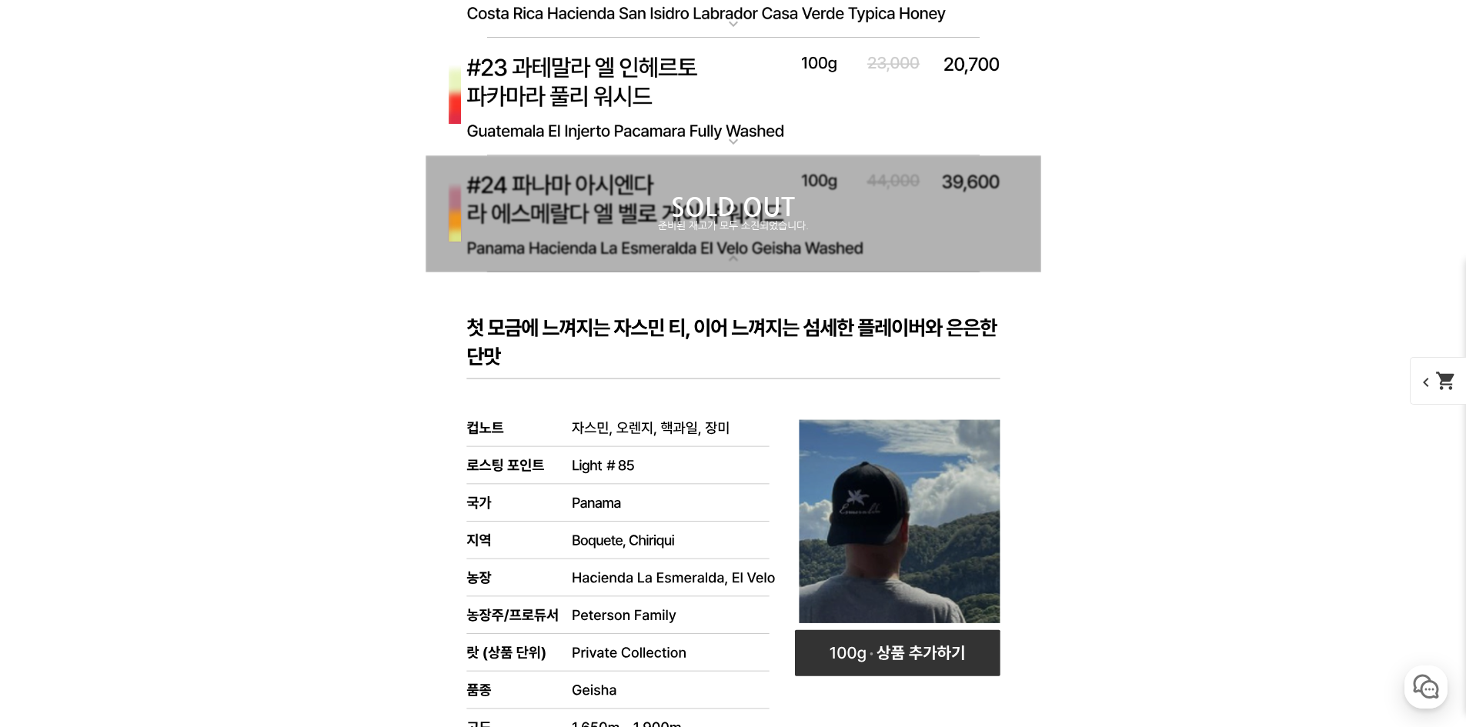
click at [717, 243] on div "SOLD OUT 준비된 재고가 모두 소진되었습니다." at bounding box center [734, 214] width 616 height 118
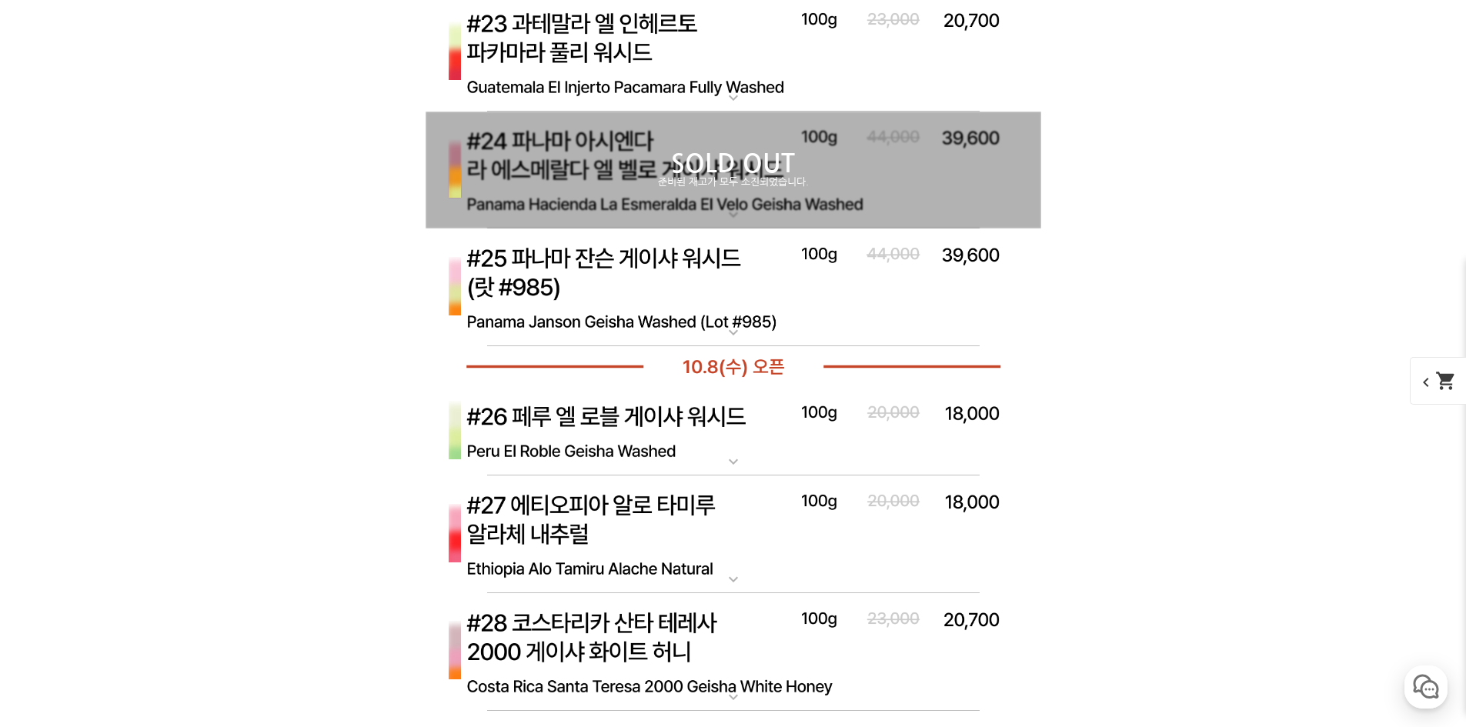
drag, startPoint x: 343, startPoint y: 544, endPoint x: 378, endPoint y: 623, distance: 86.5
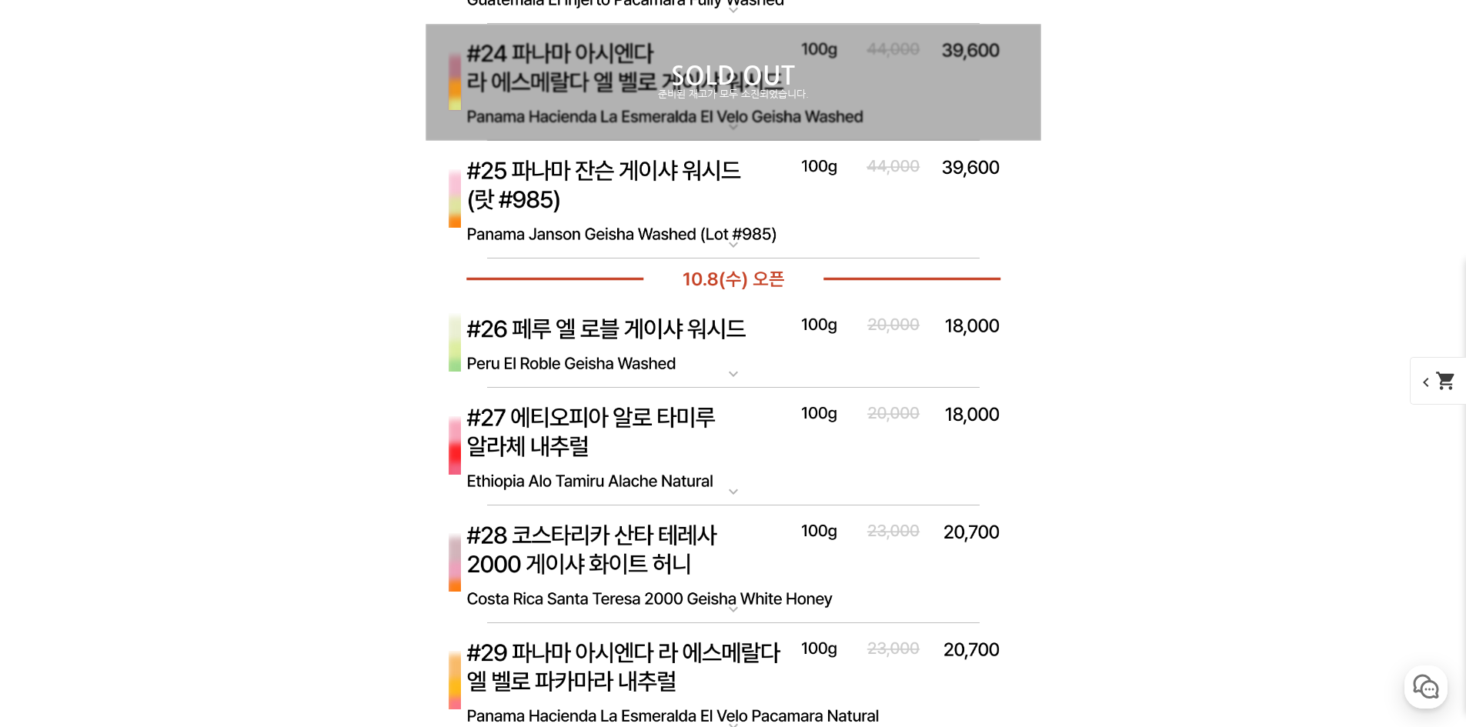
scroll to position [7405, 0]
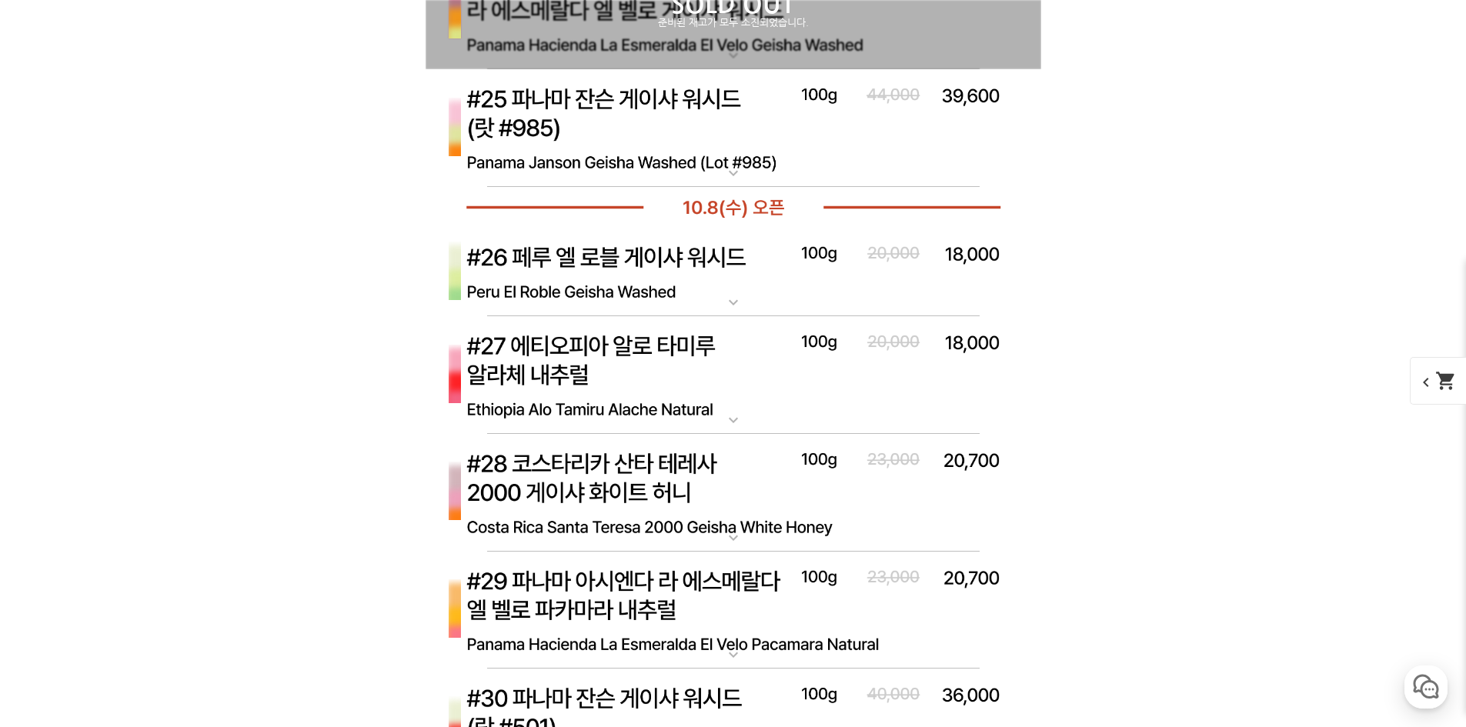
click at [737, 291] on img at bounding box center [734, 272] width 616 height 89
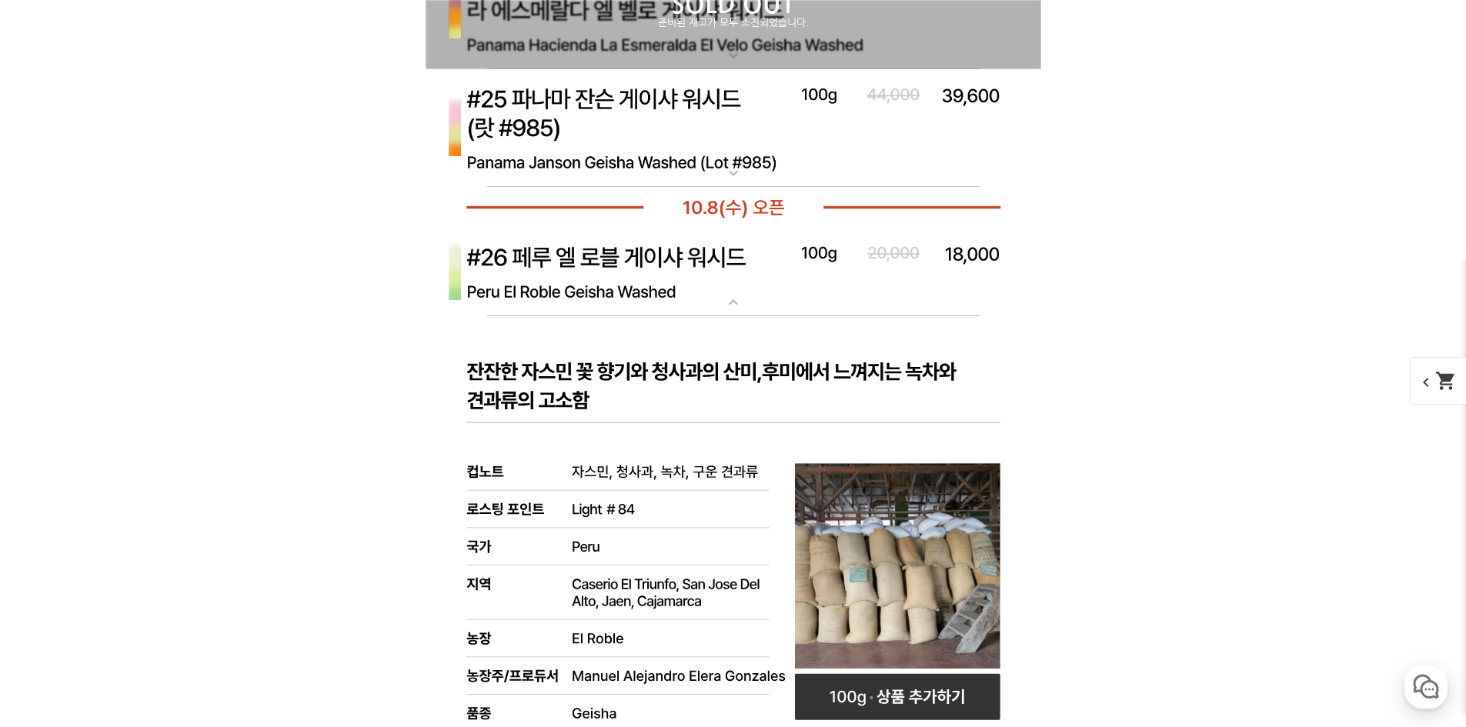
click at [733, 292] on img at bounding box center [734, 272] width 616 height 89
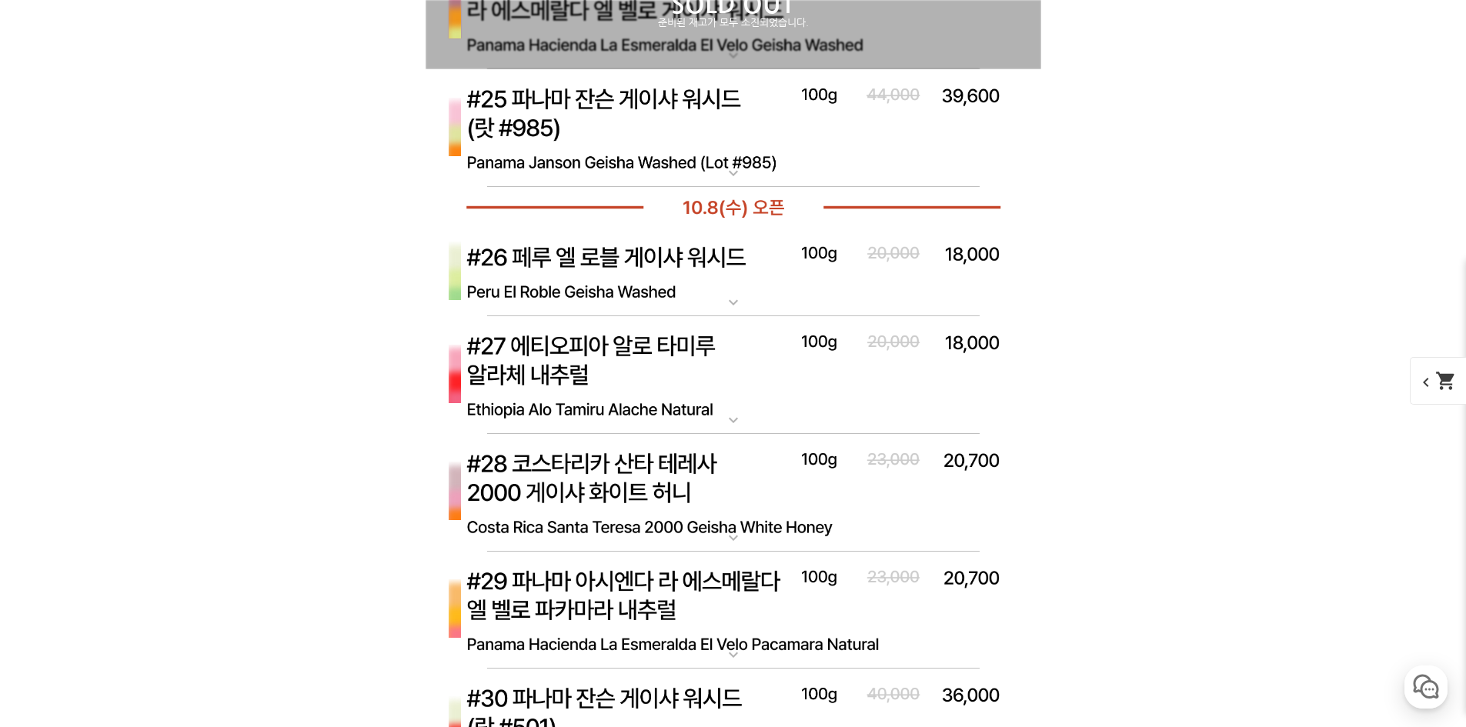
click at [672, 370] on img at bounding box center [734, 375] width 616 height 119
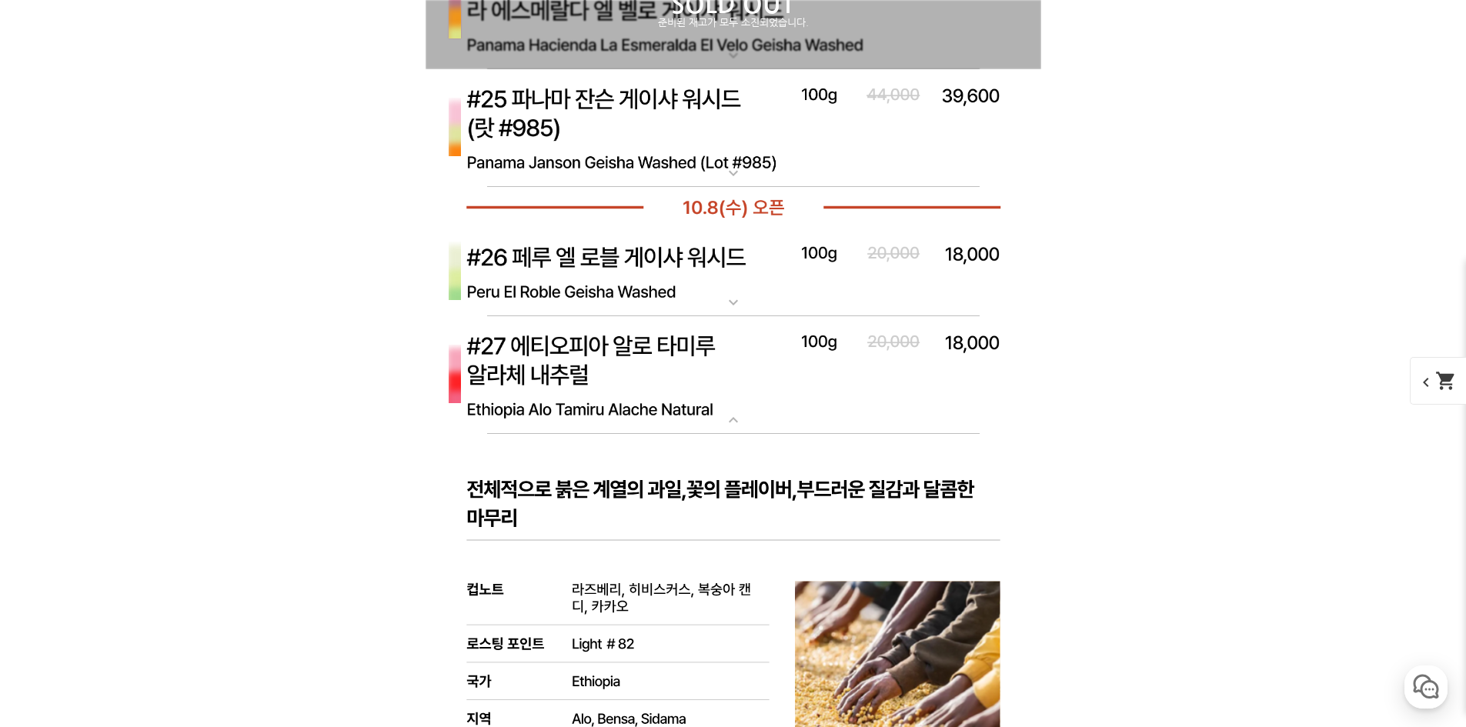
click at [670, 371] on img at bounding box center [734, 375] width 616 height 119
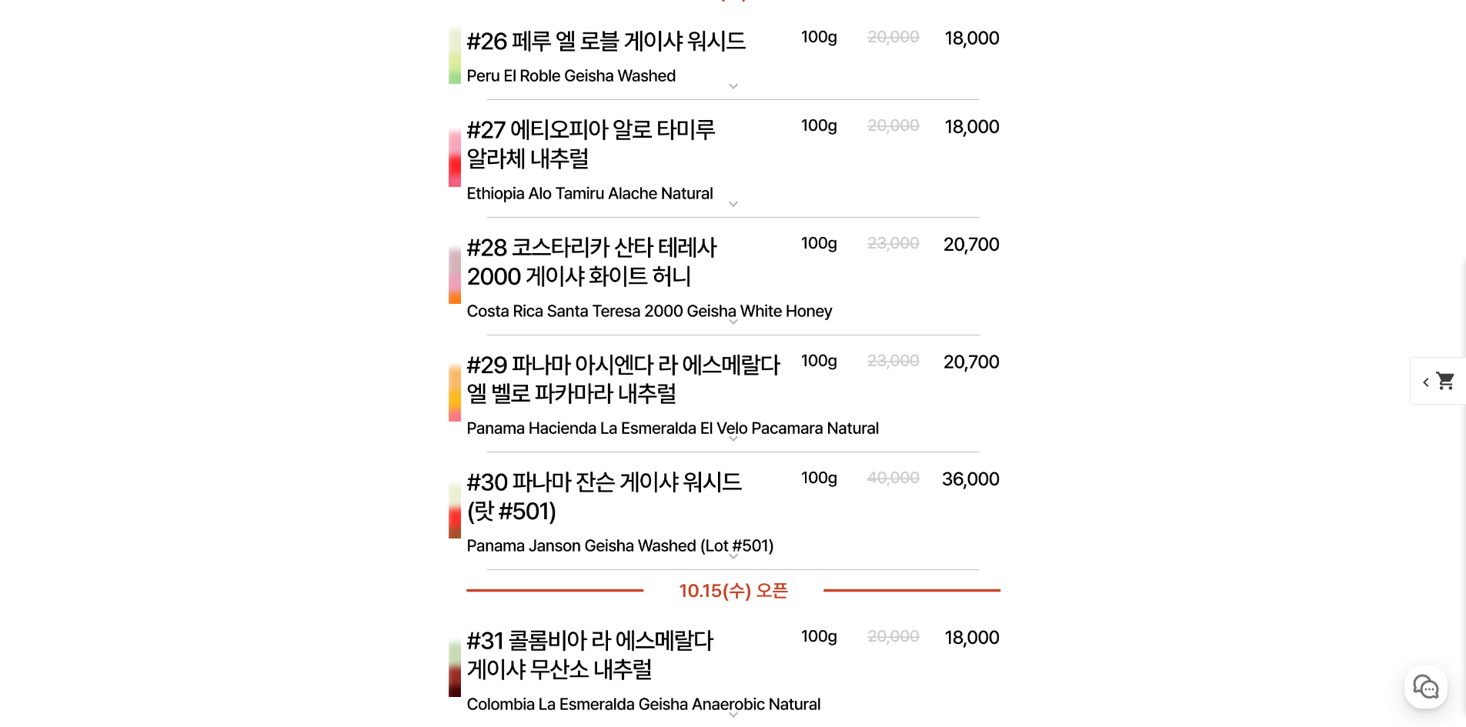
scroll to position [7636, 0]
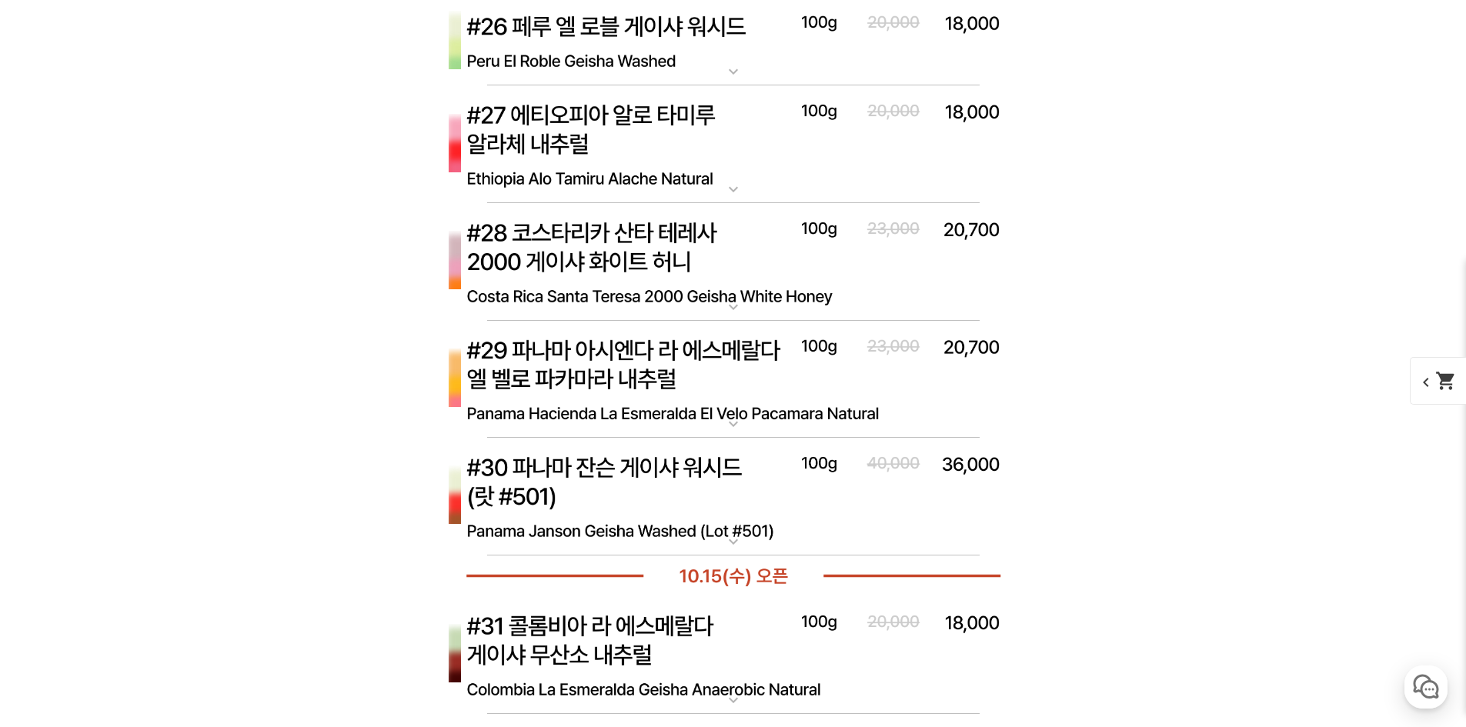
click at [712, 384] on img at bounding box center [734, 380] width 616 height 119
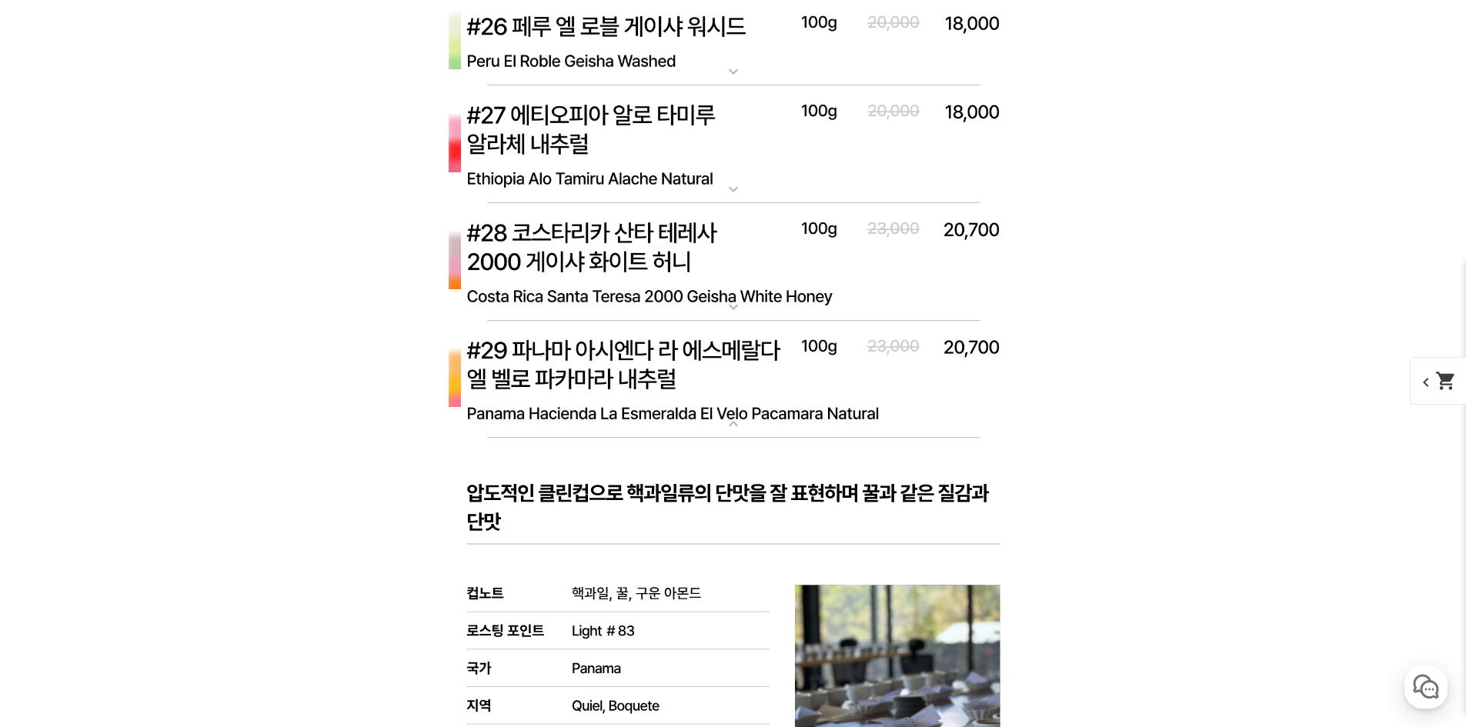
click at [697, 364] on img at bounding box center [734, 380] width 616 height 119
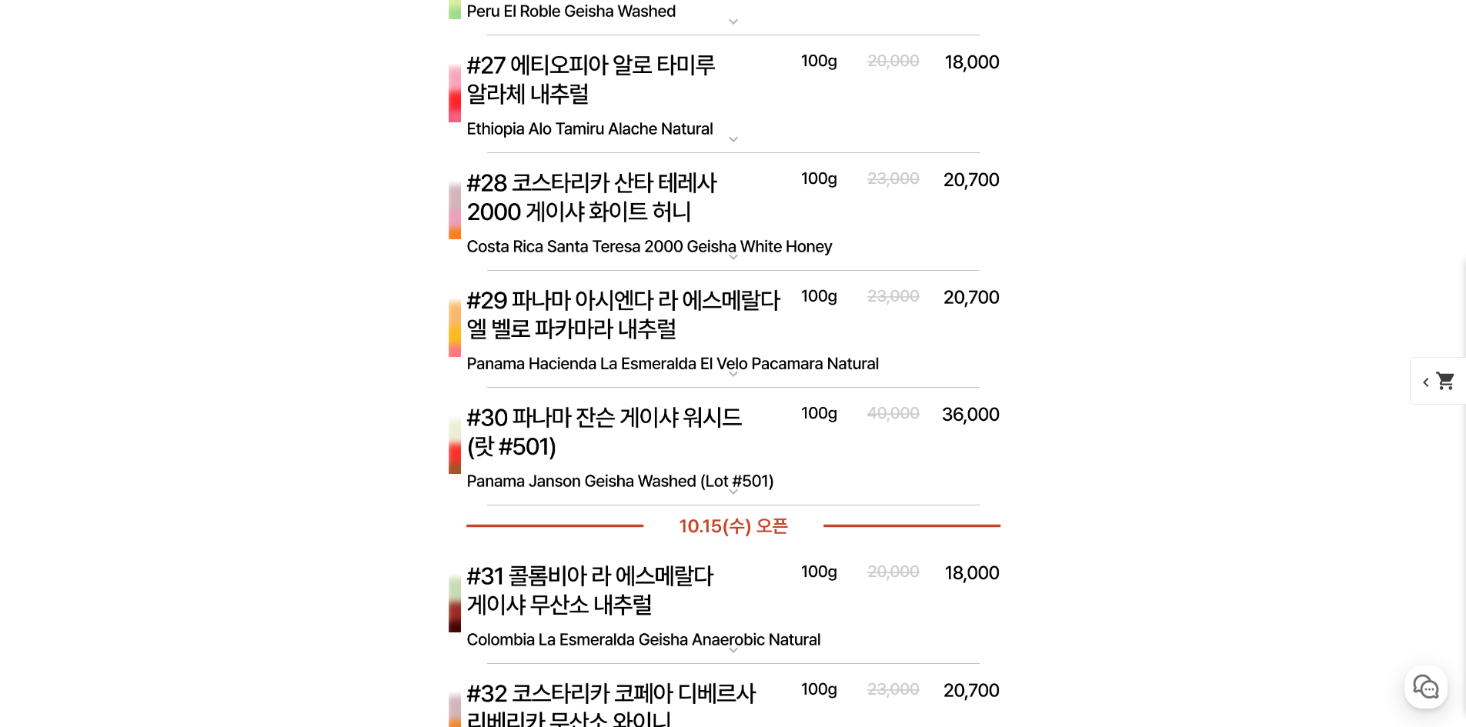
scroll to position [7713, 0]
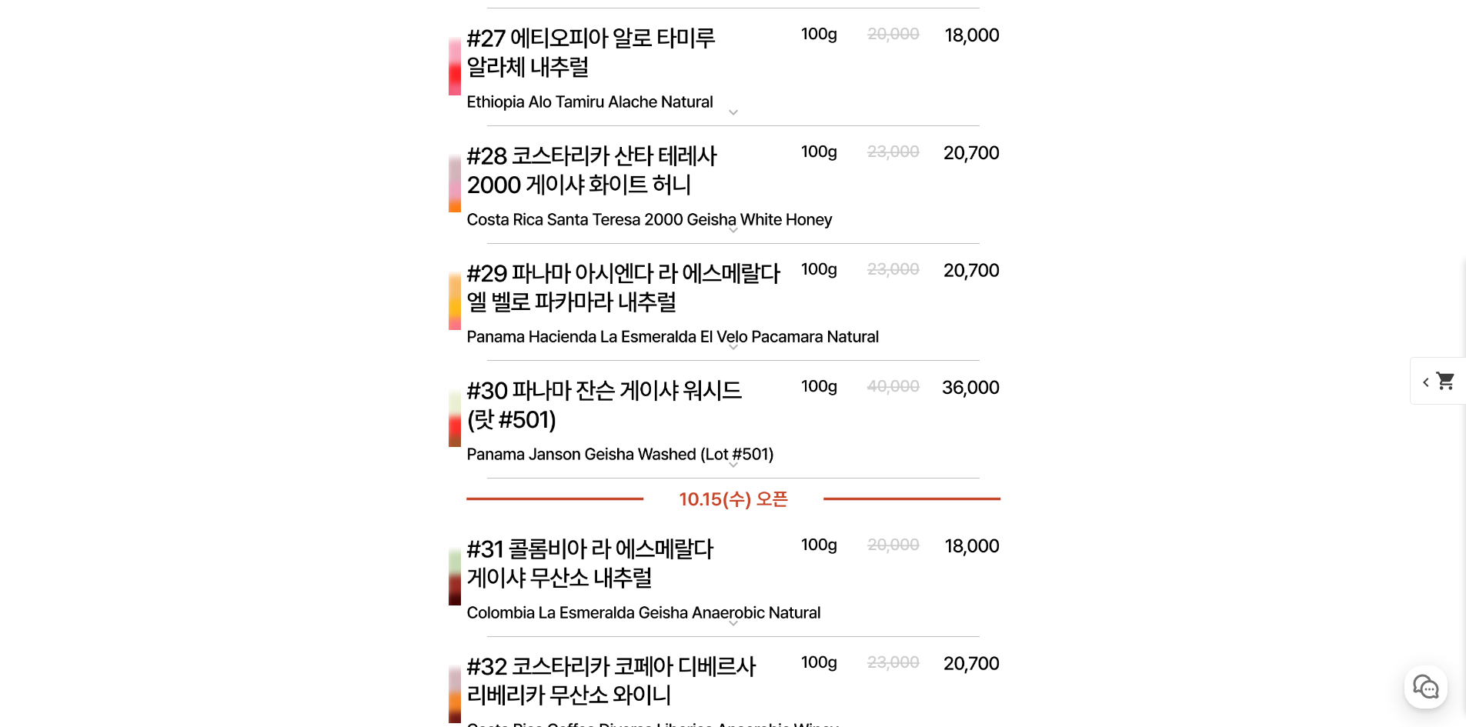
click at [735, 450] on img at bounding box center [734, 420] width 616 height 119
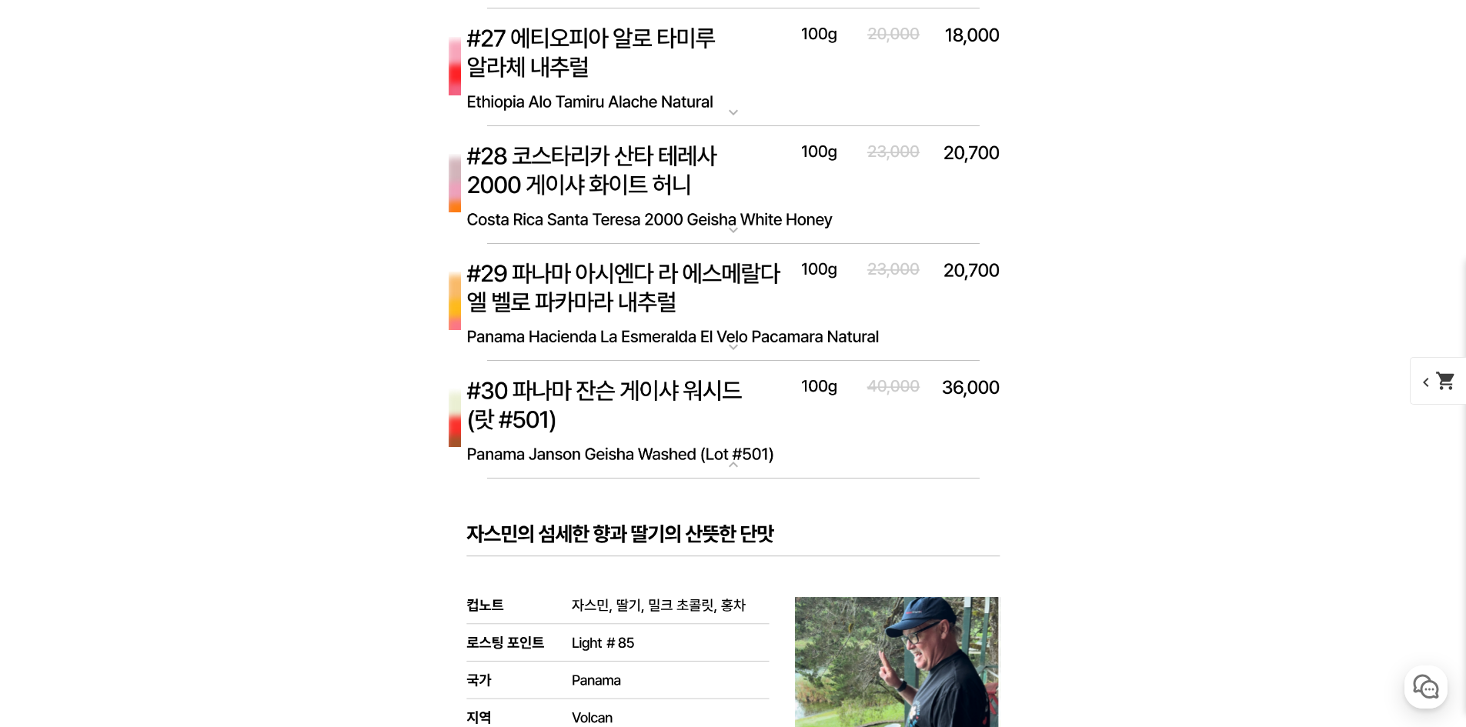
click at [734, 438] on img at bounding box center [734, 420] width 616 height 119
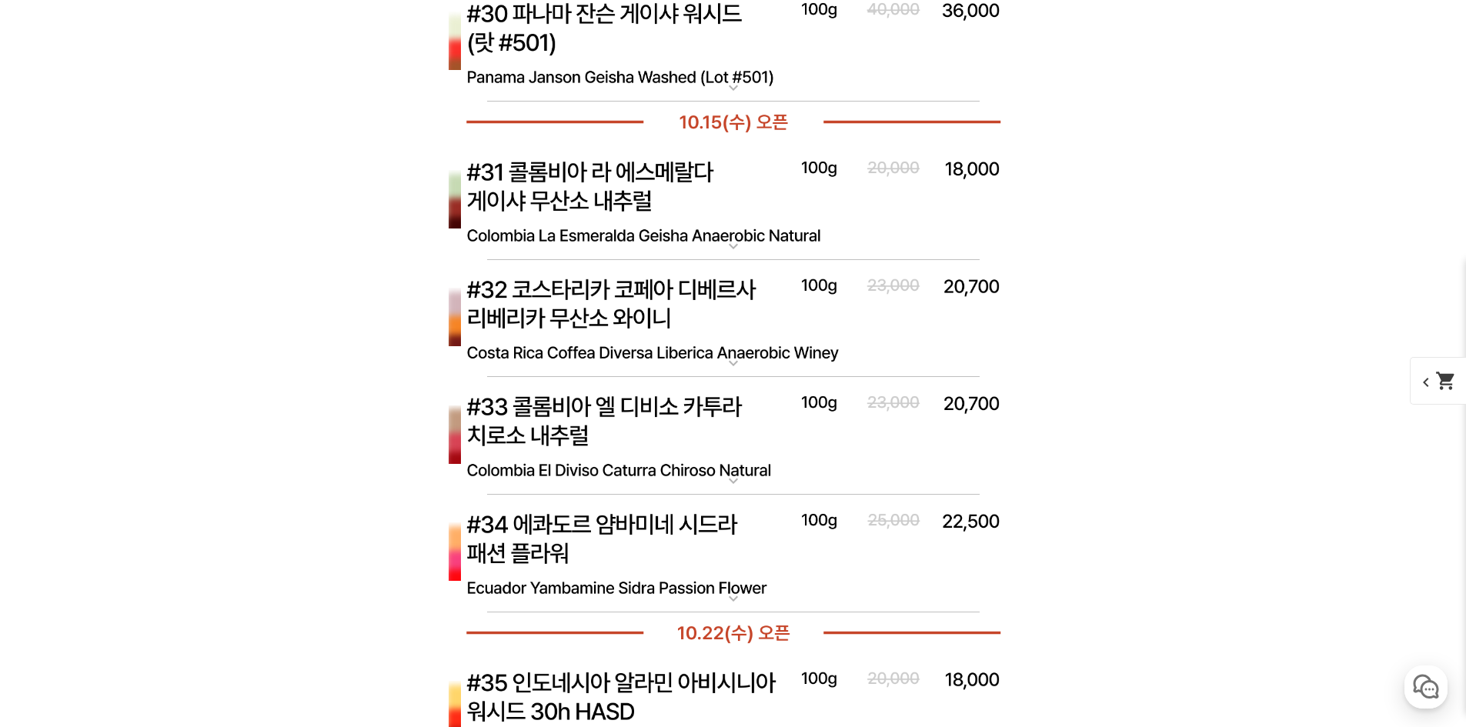
scroll to position [8098, 0]
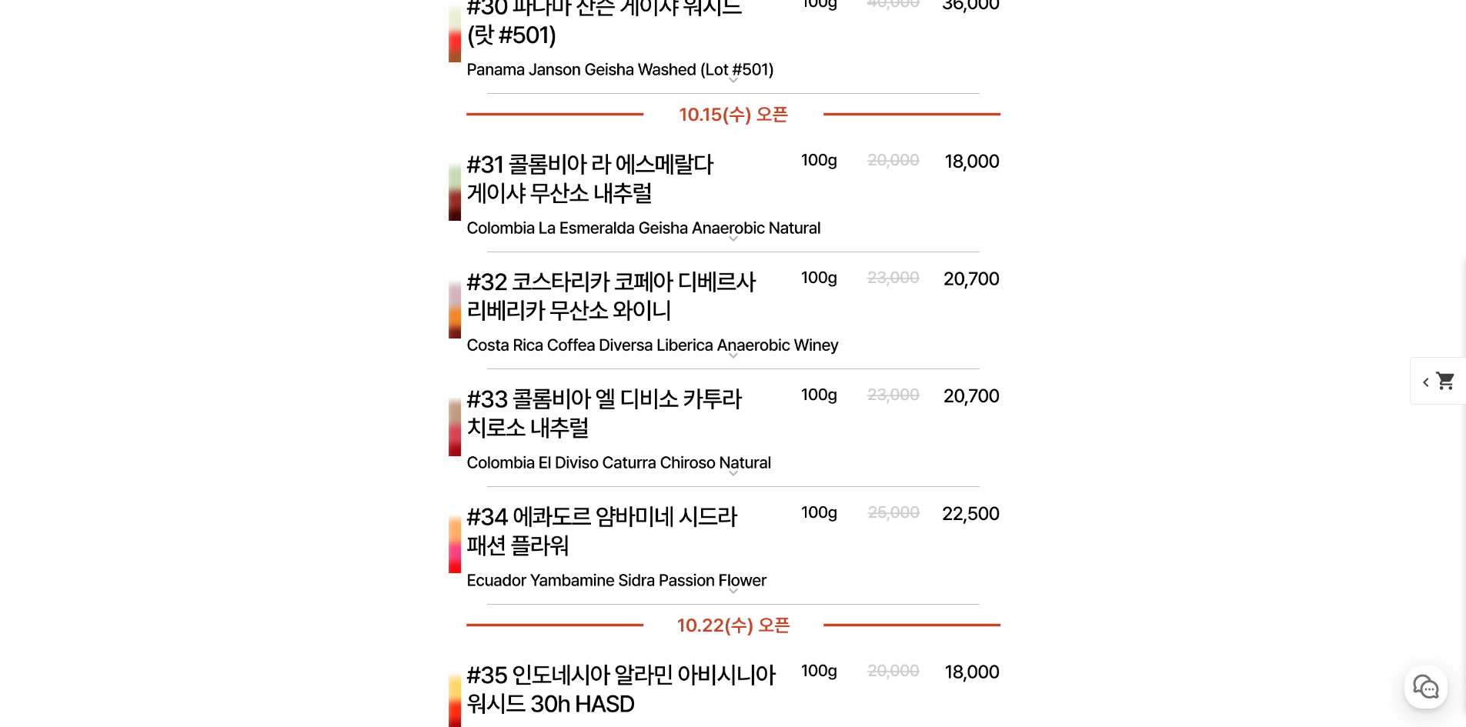
click at [728, 222] on img at bounding box center [734, 194] width 616 height 119
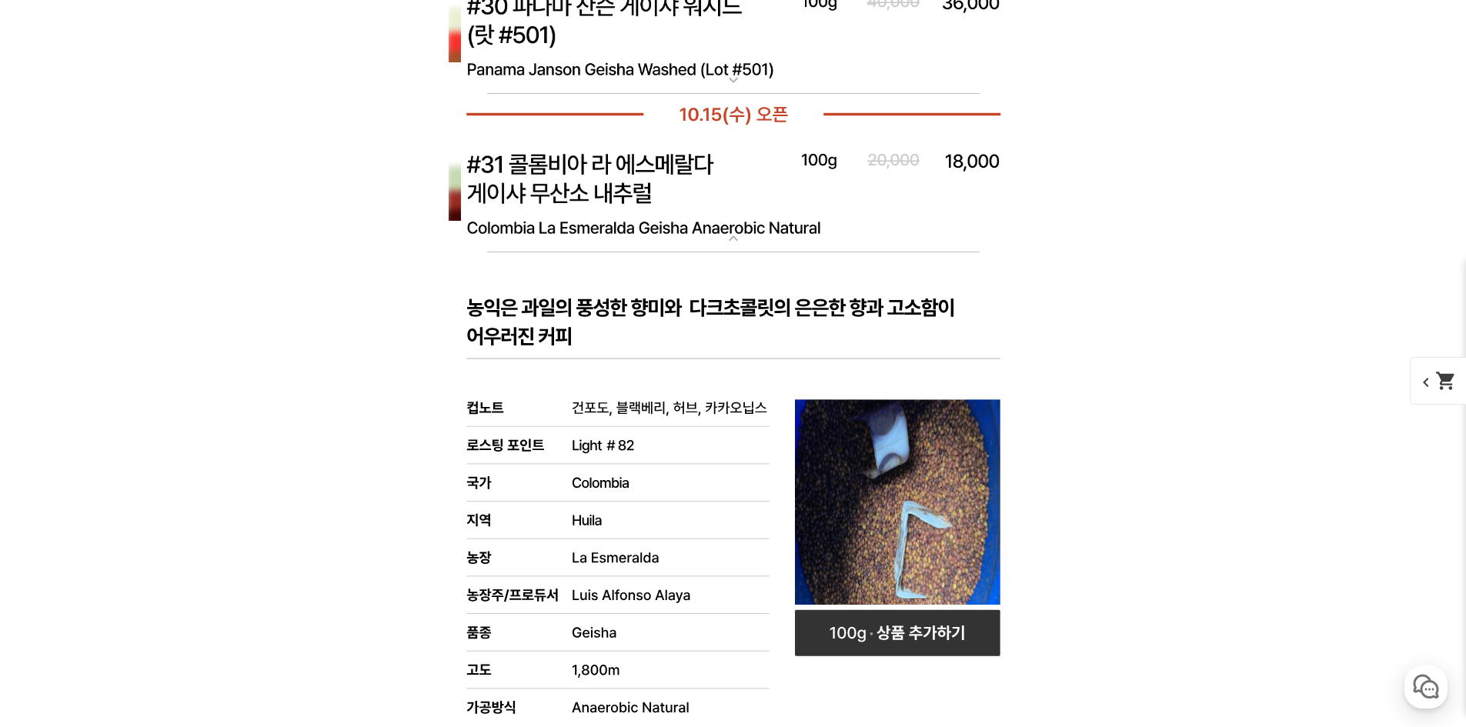
click at [728, 222] on img at bounding box center [734, 194] width 616 height 119
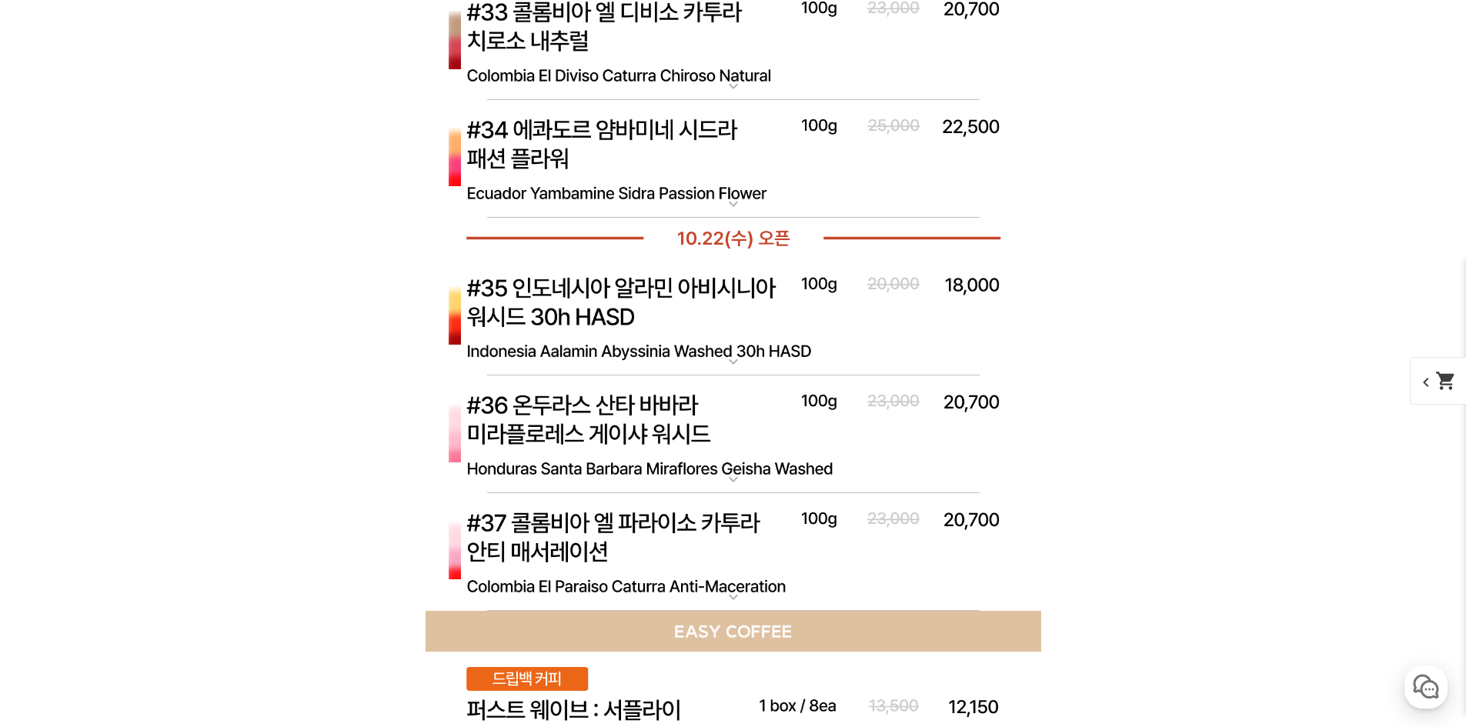
scroll to position [8483, 0]
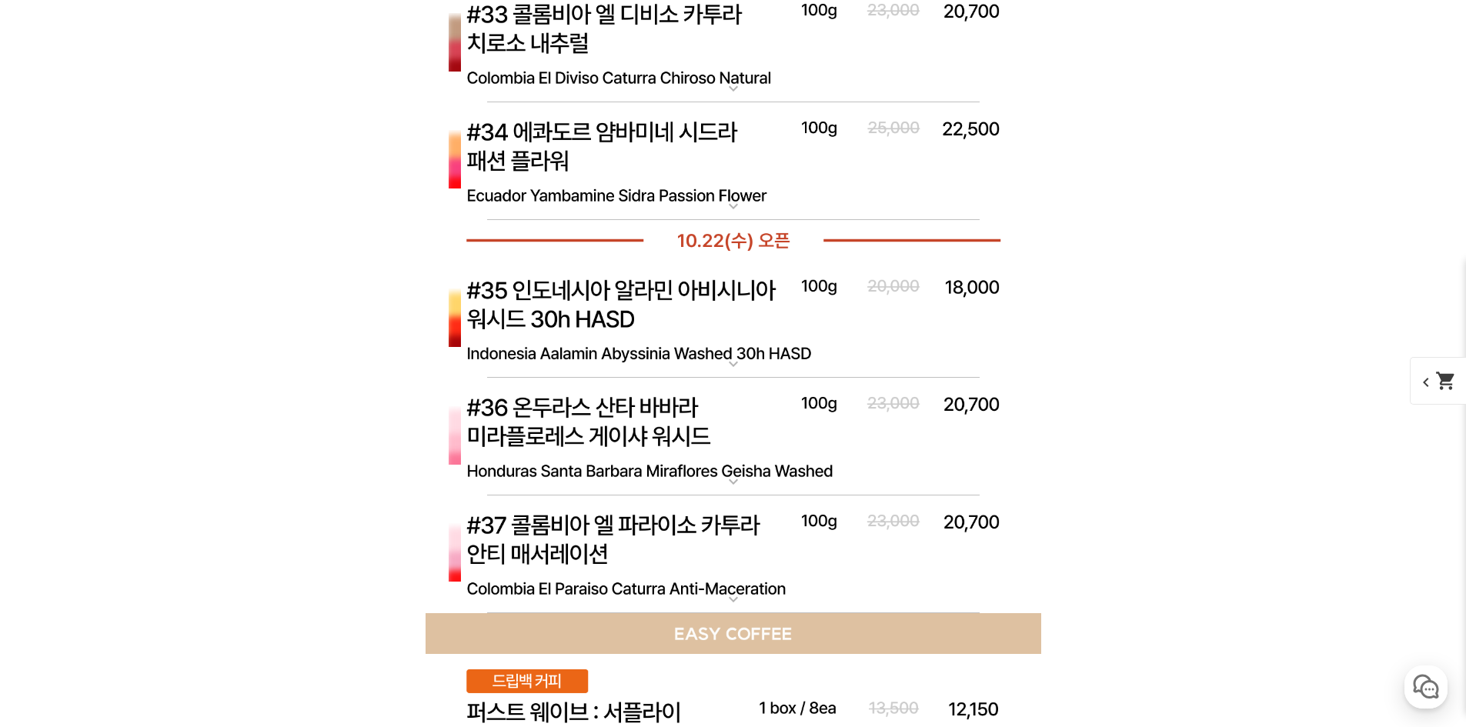
click at [794, 545] on img at bounding box center [734, 555] width 616 height 119
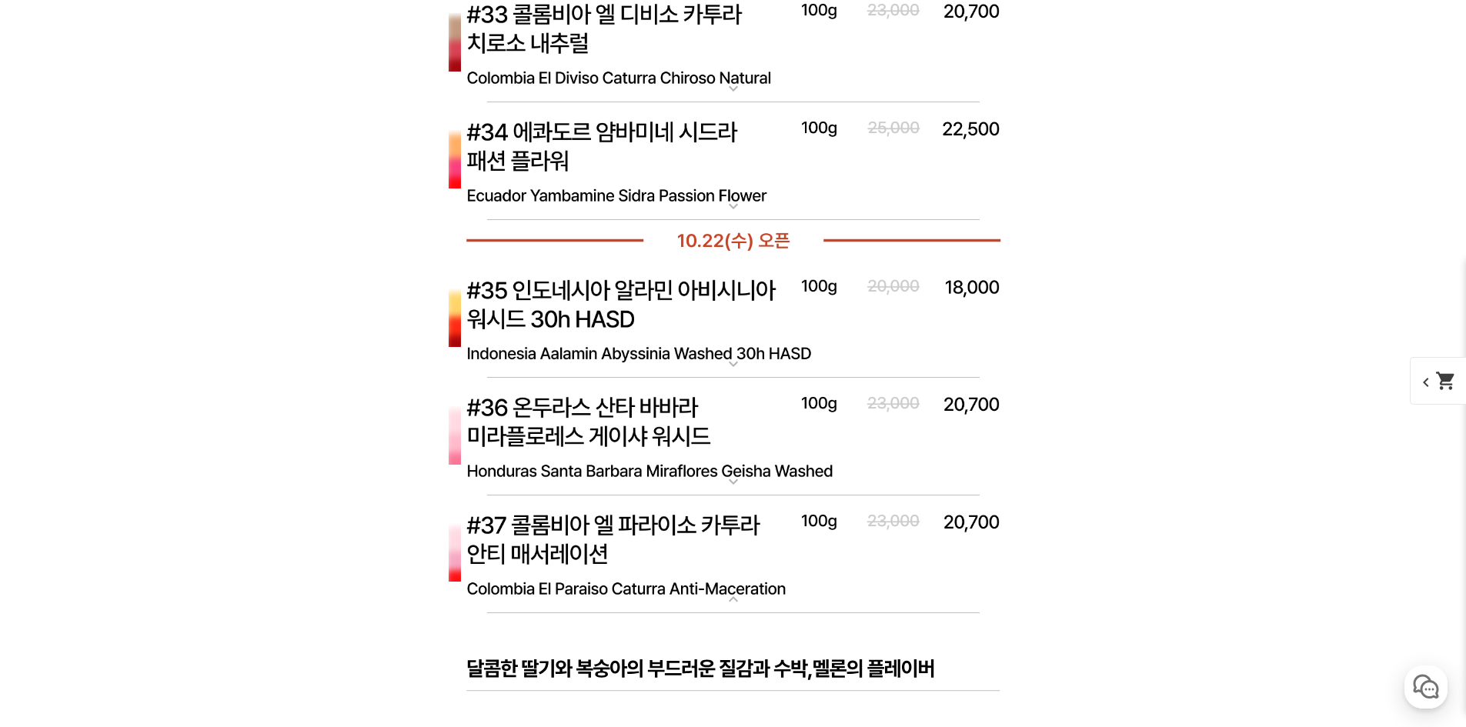
click at [794, 545] on img at bounding box center [734, 555] width 616 height 119
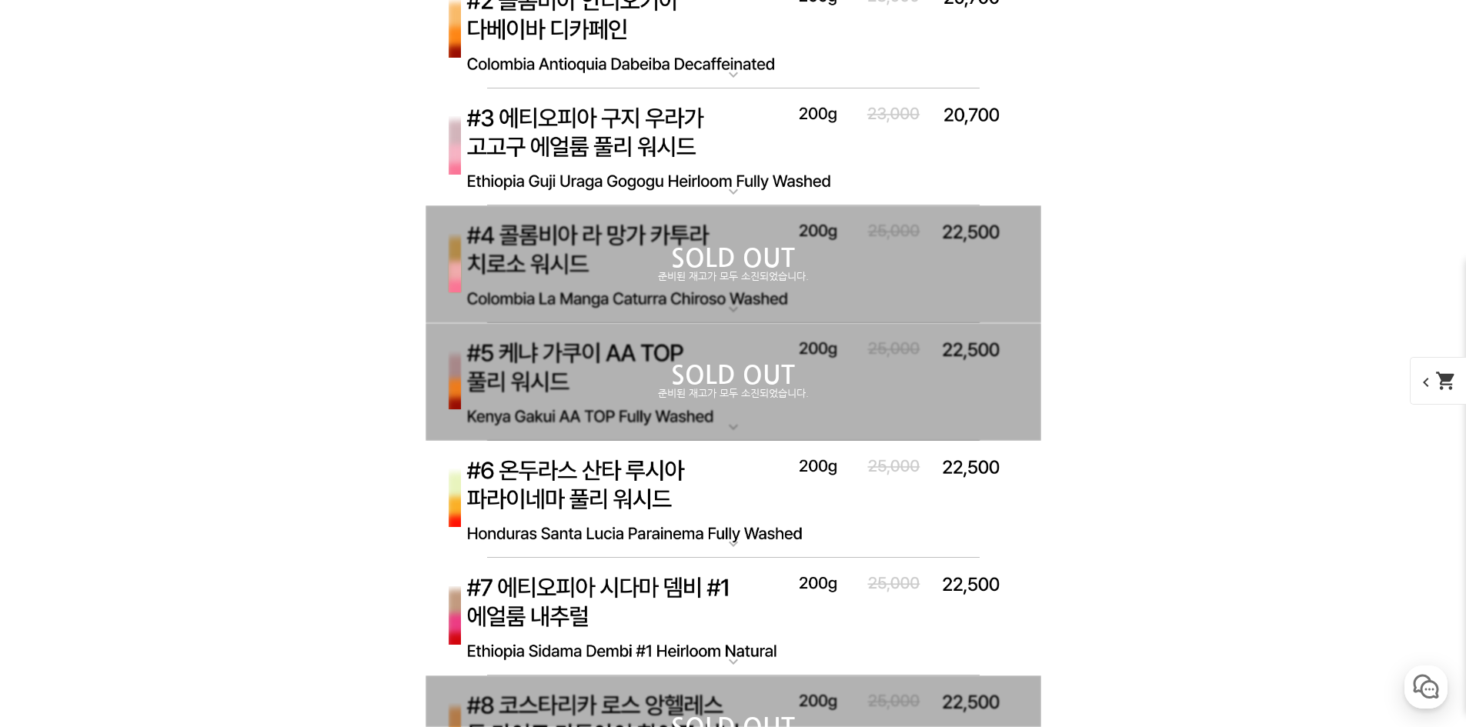
scroll to position [0, 0]
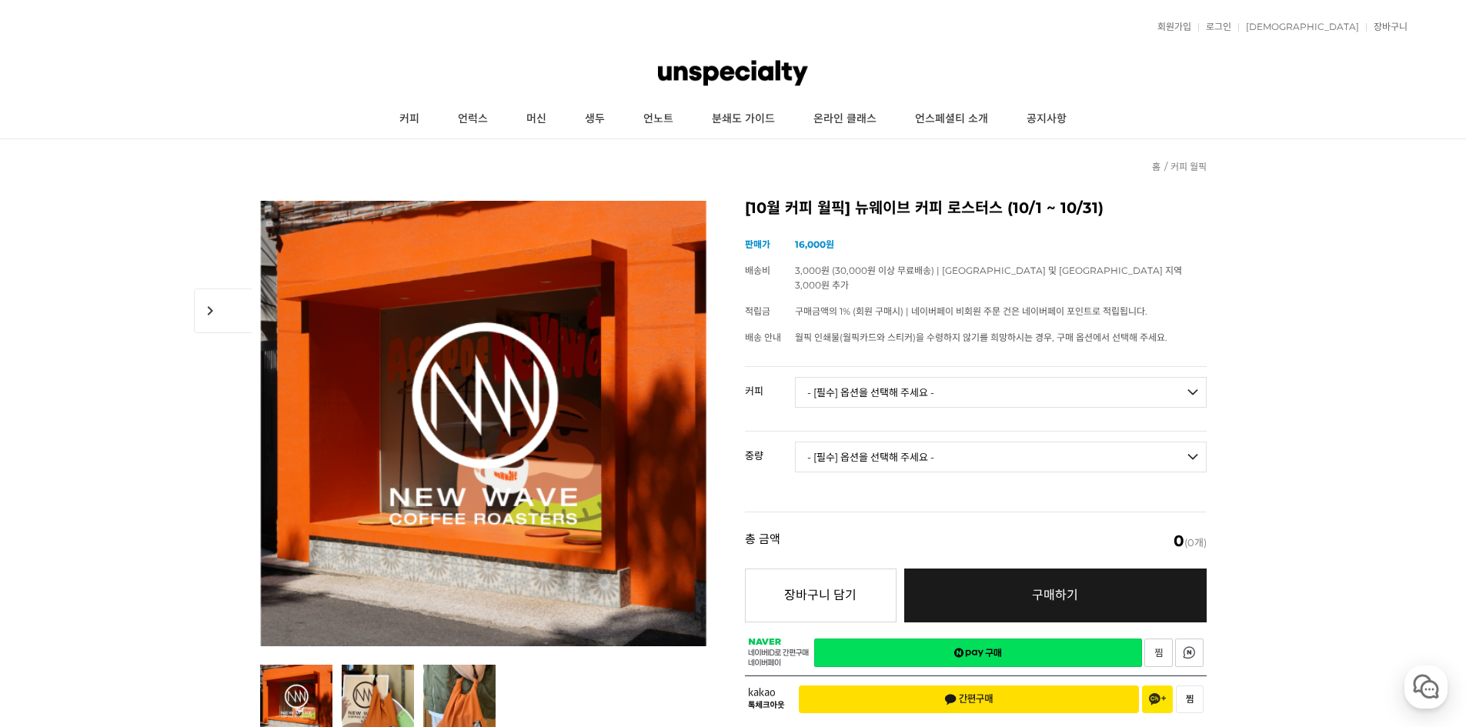
drag, startPoint x: 324, startPoint y: 241, endPoint x: 336, endPoint y: 100, distance: 141.4
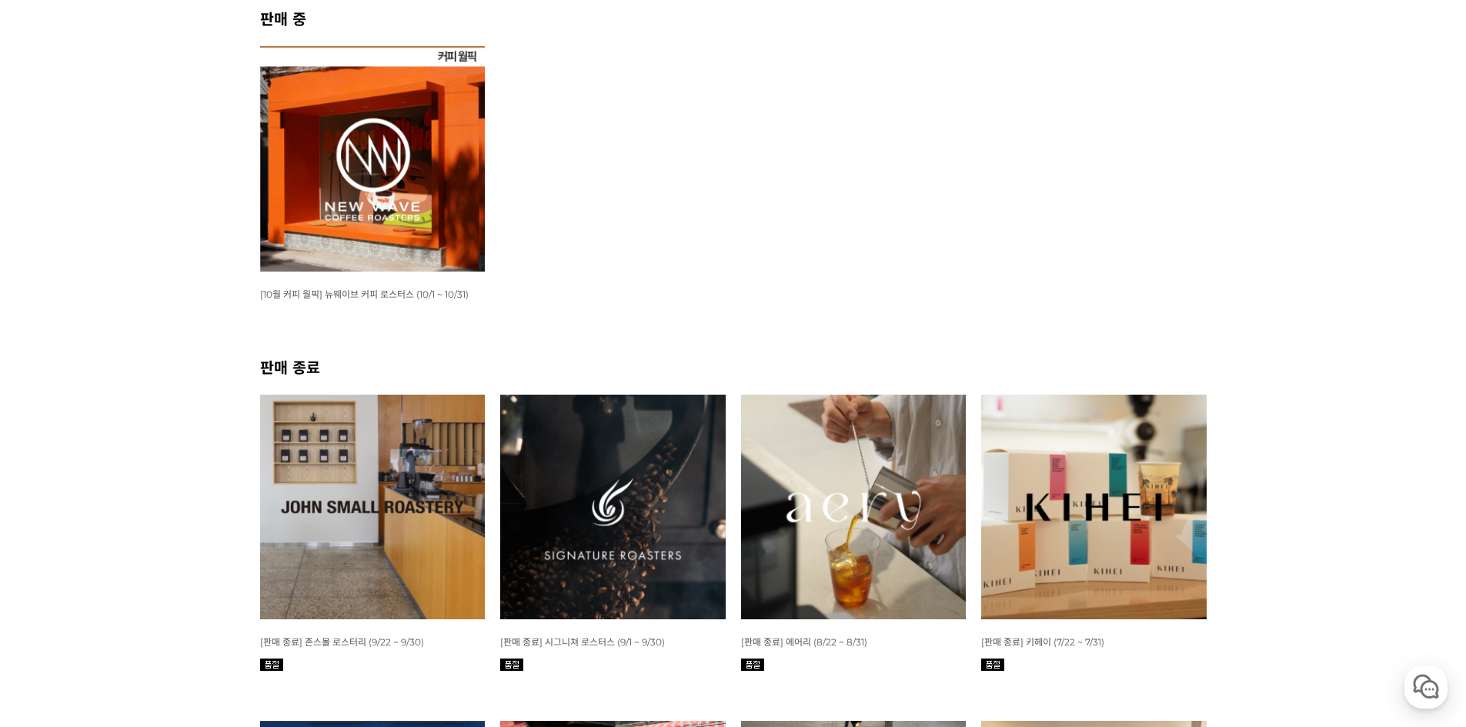
scroll to position [148, 0]
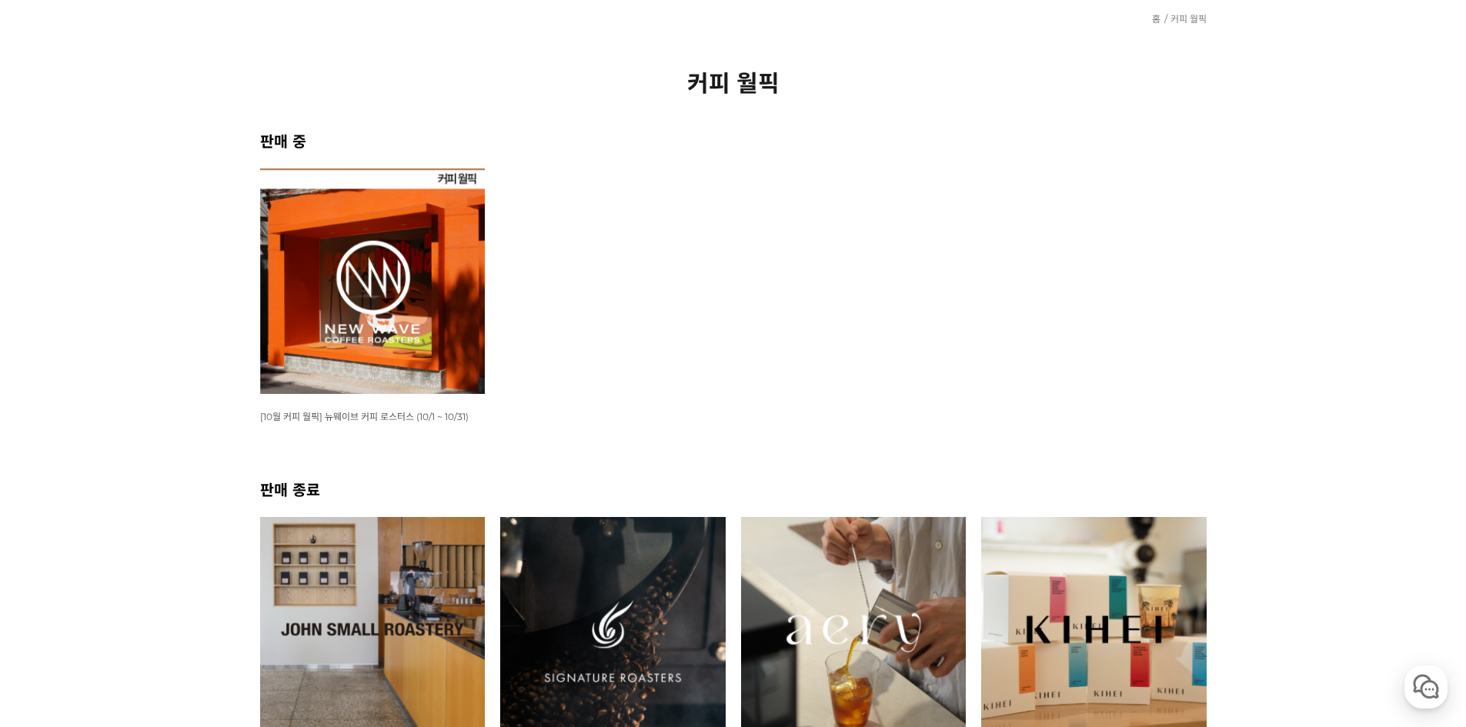
drag, startPoint x: 109, startPoint y: 200, endPoint x: 119, endPoint y: 47, distance: 153.5
